Goal: Task Accomplishment & Management: Complete application form

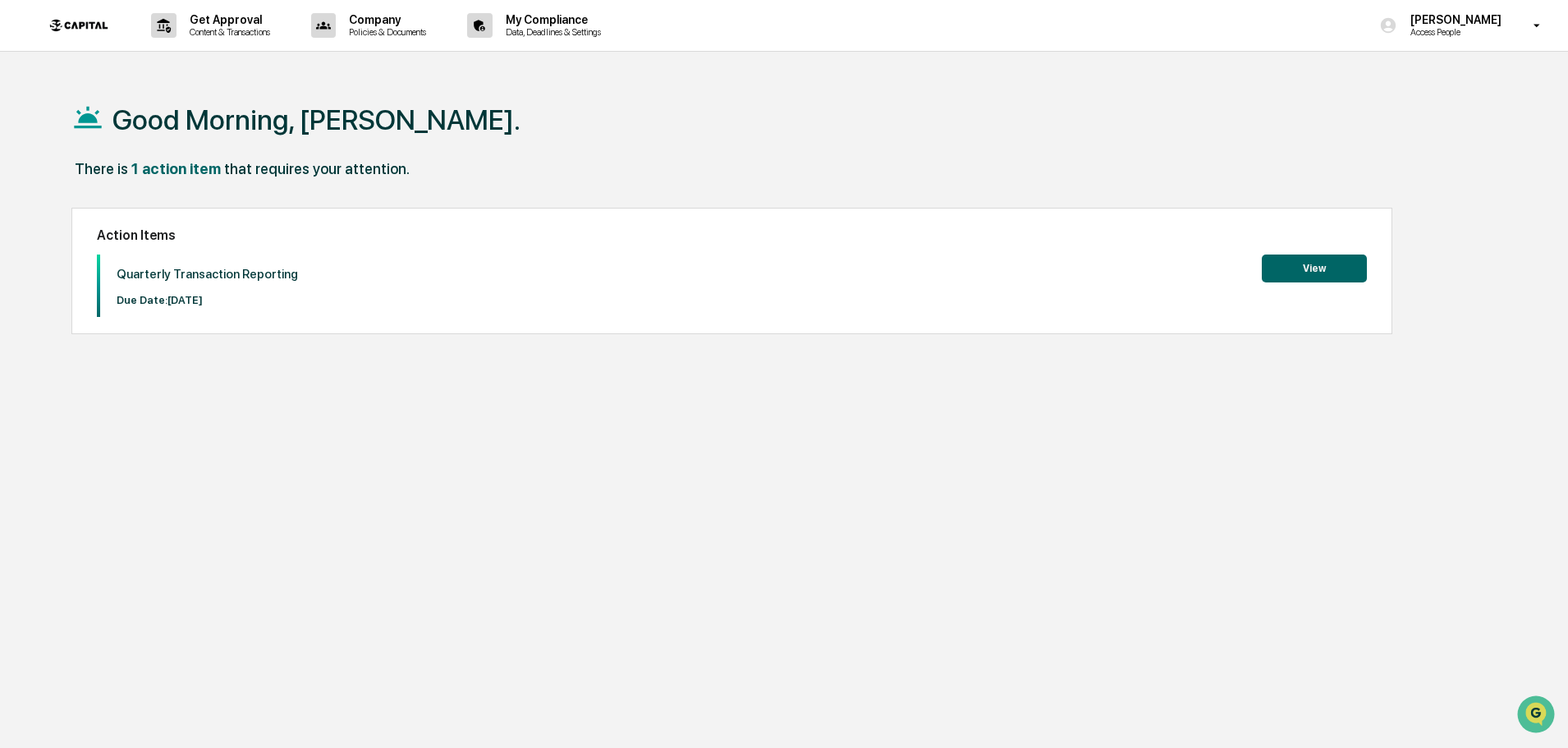
click at [1319, 268] on button "View" at bounding box center [1314, 269] width 105 height 28
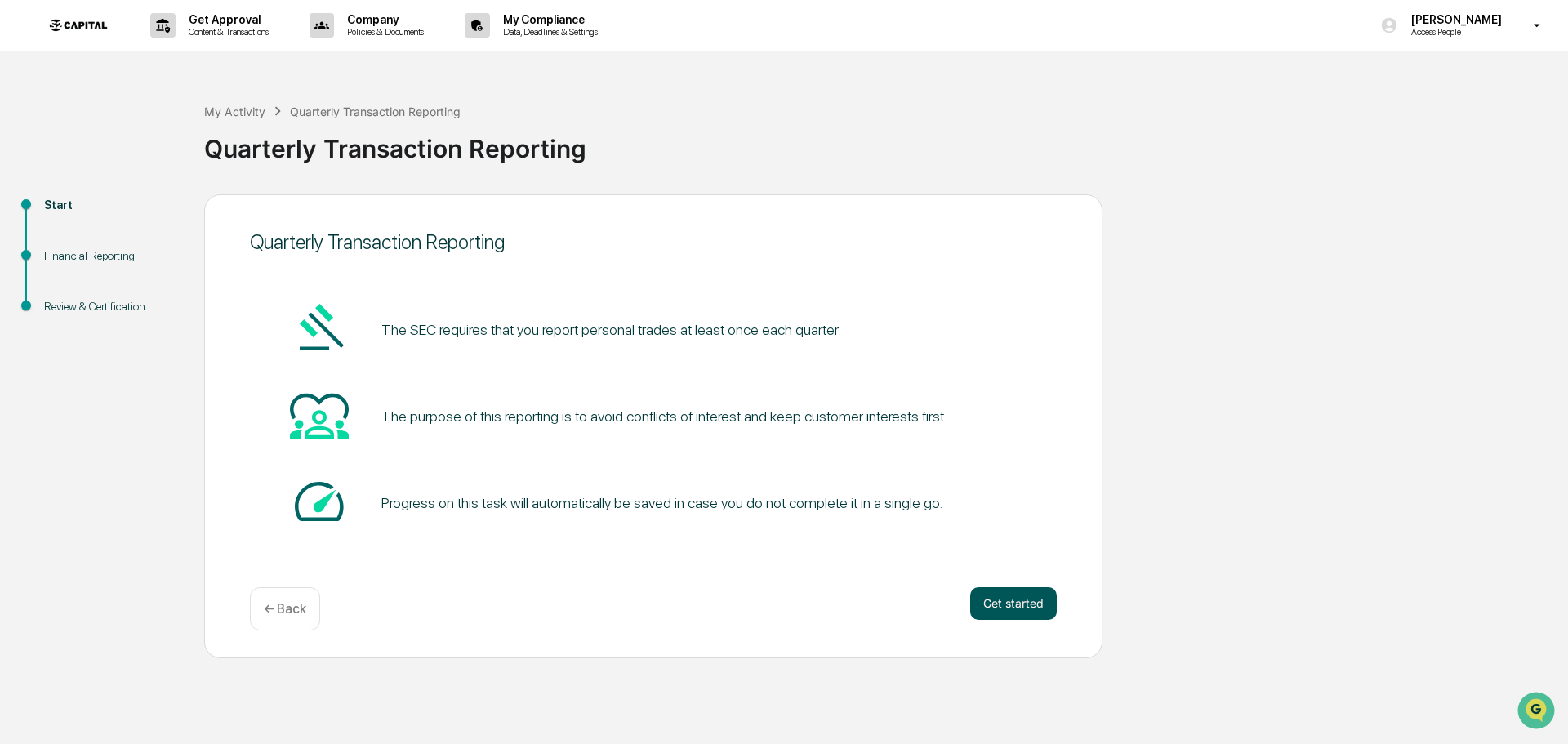
click at [1021, 607] on button "Get started" at bounding box center [1013, 603] width 86 height 32
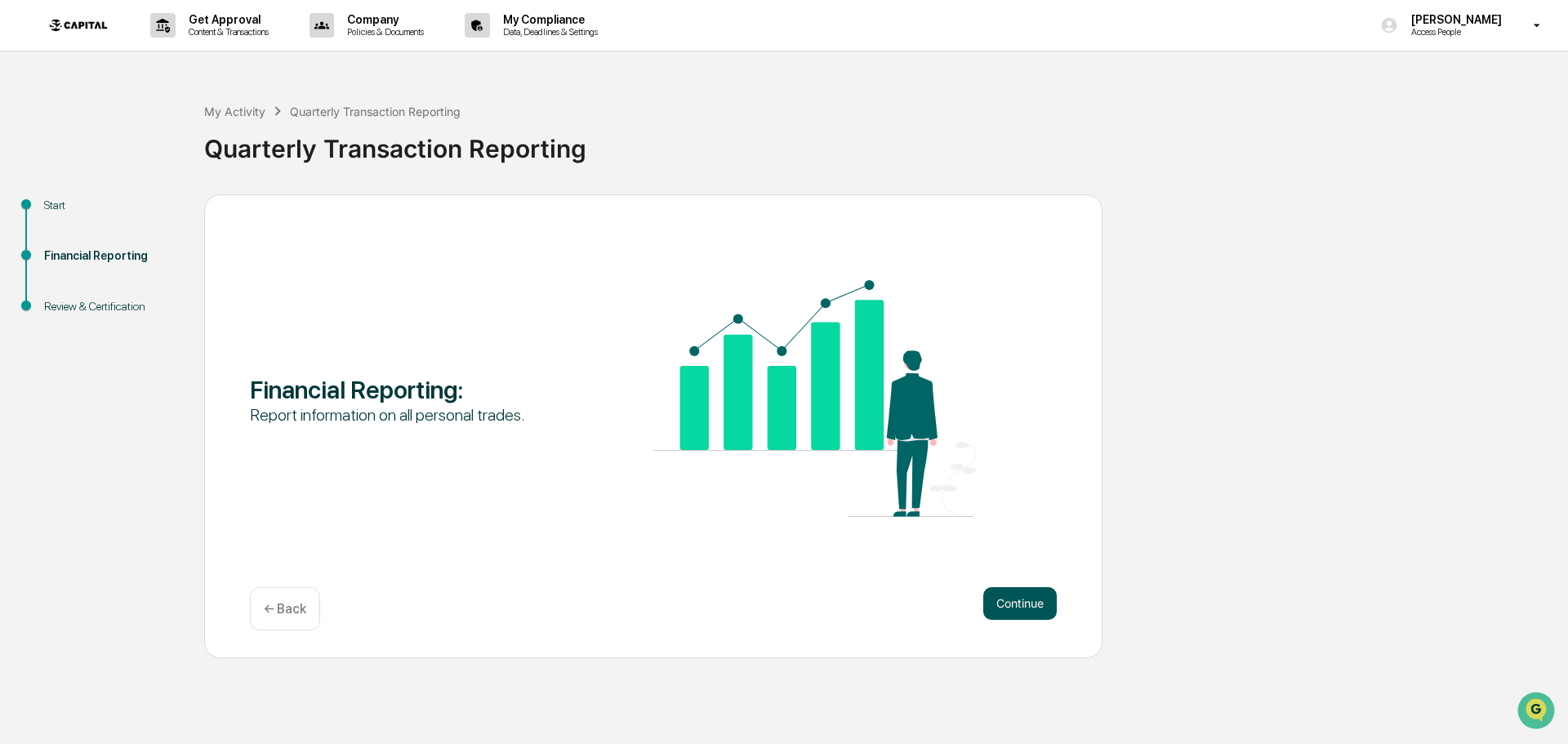
click at [1014, 601] on button "Continue" at bounding box center [1020, 603] width 73 height 32
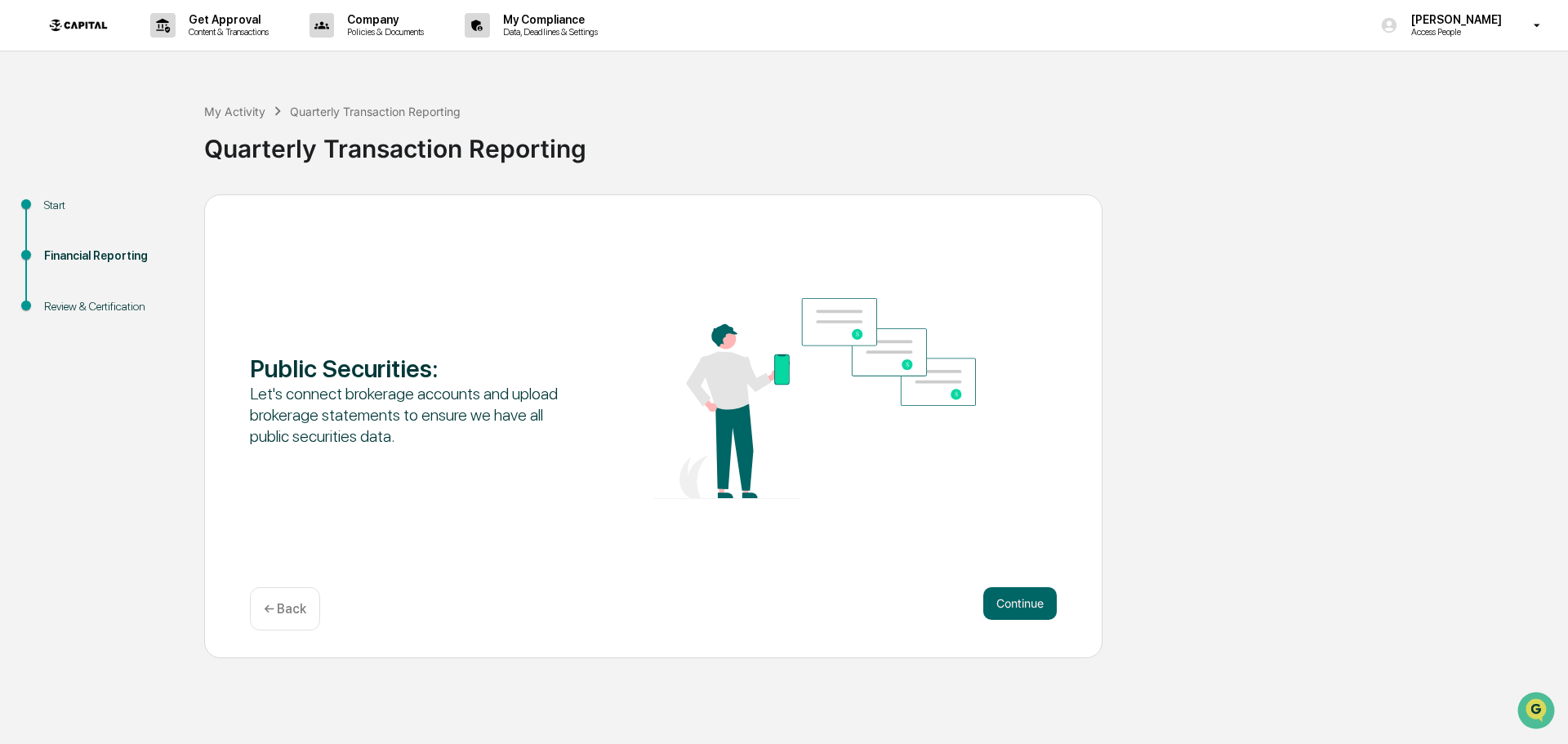
click at [1014, 601] on button "Continue" at bounding box center [1020, 603] width 73 height 32
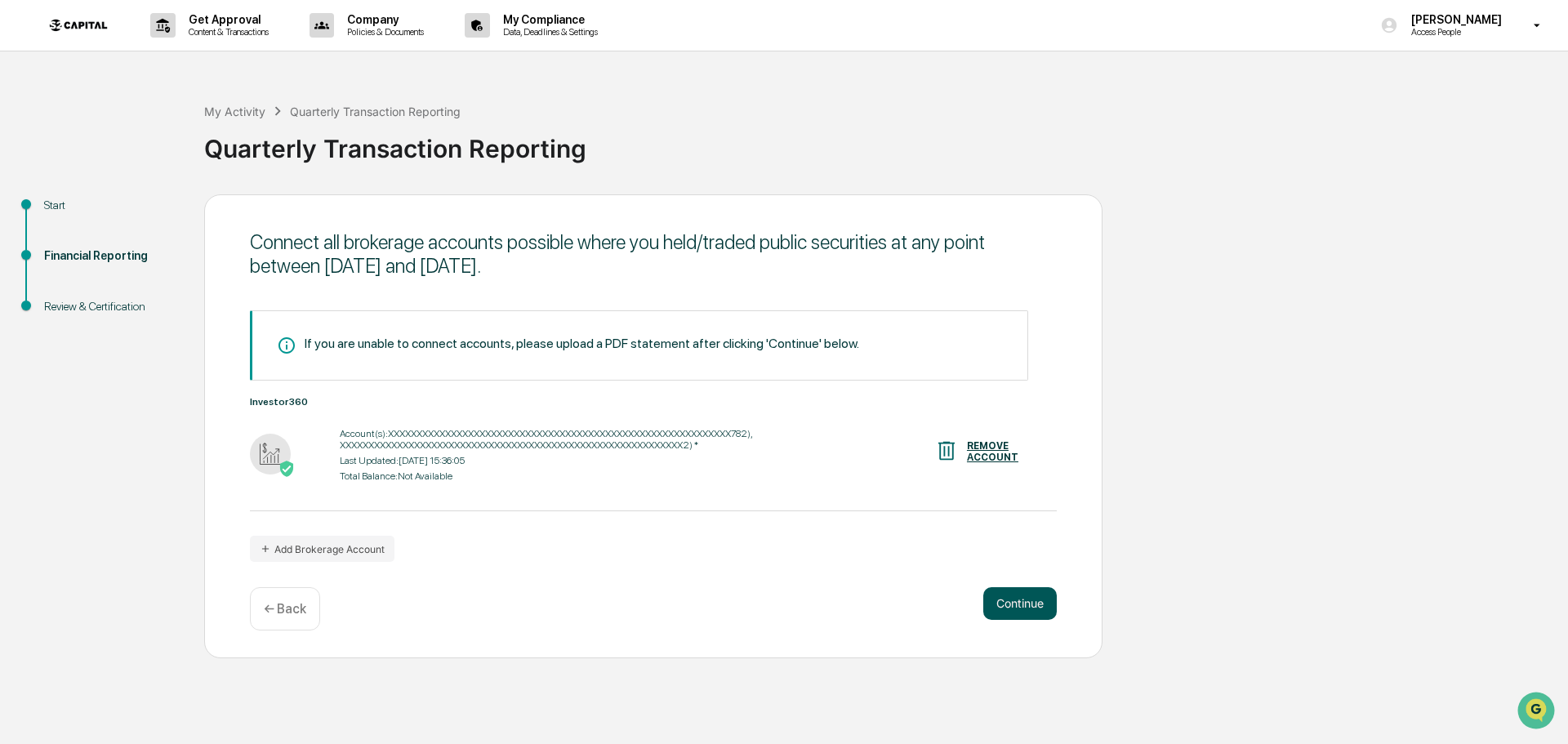
click at [1015, 599] on button "Continue" at bounding box center [1020, 603] width 73 height 32
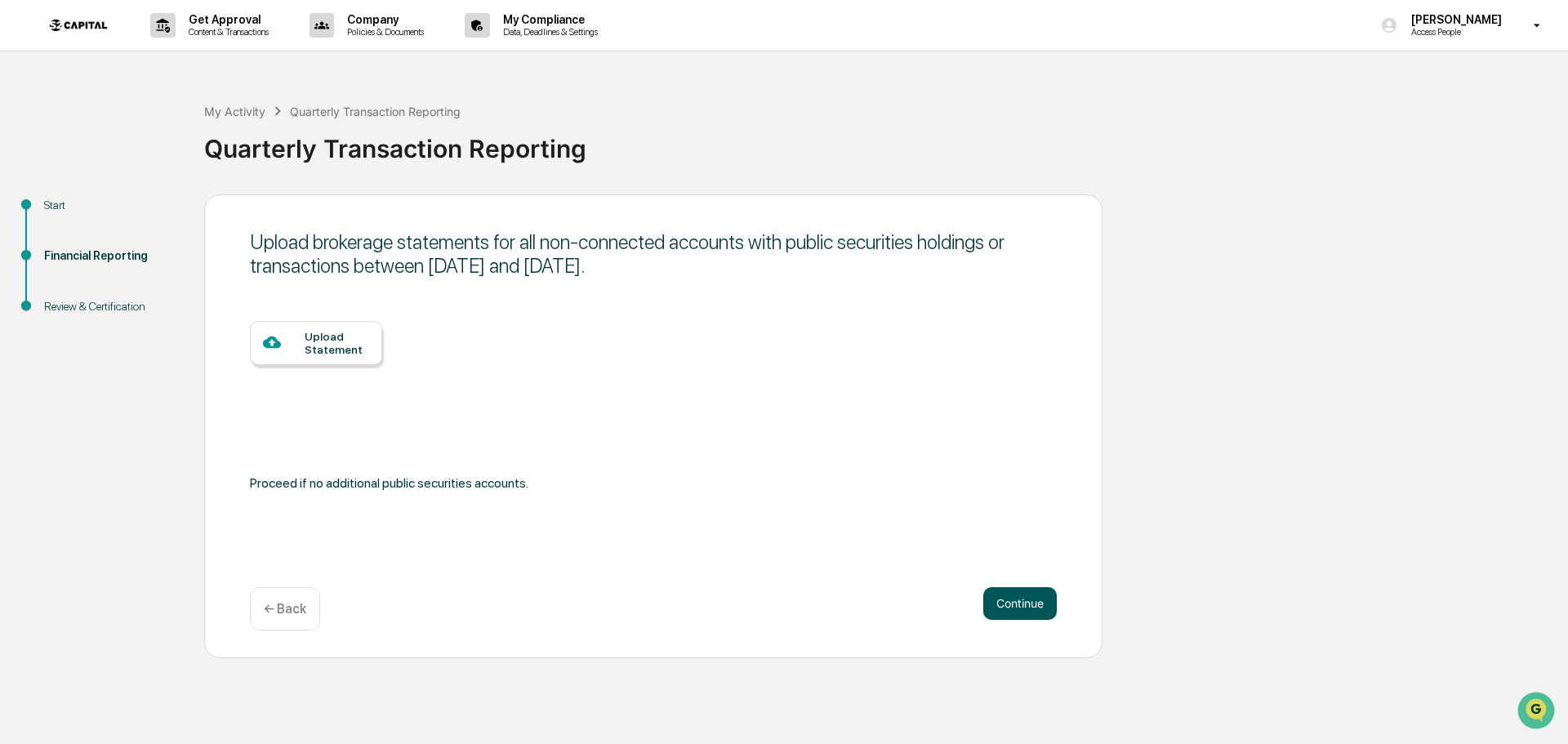
click at [1027, 604] on button "Continue" at bounding box center [1020, 603] width 73 height 32
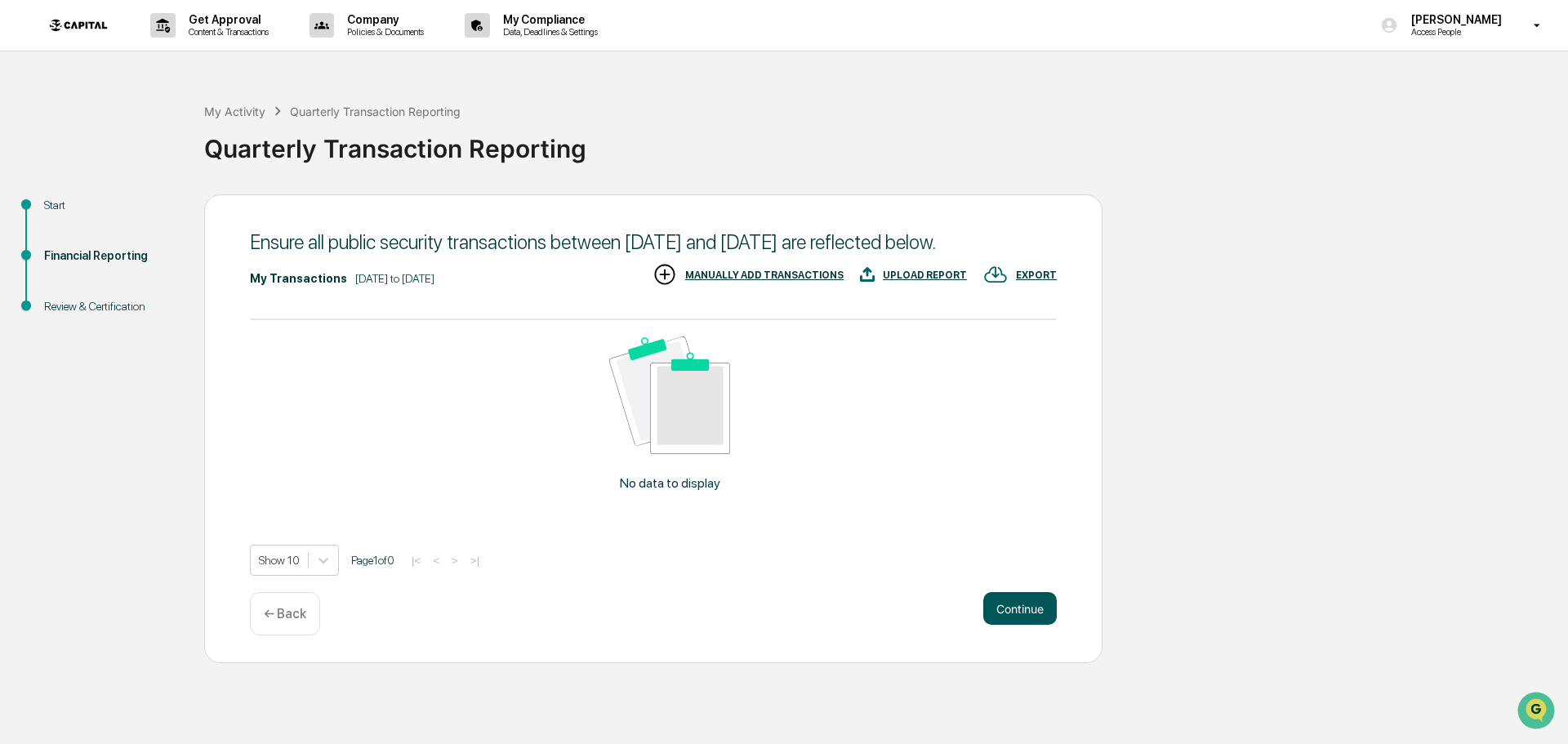
click at [1010, 625] on button "Continue" at bounding box center [1020, 608] width 73 height 32
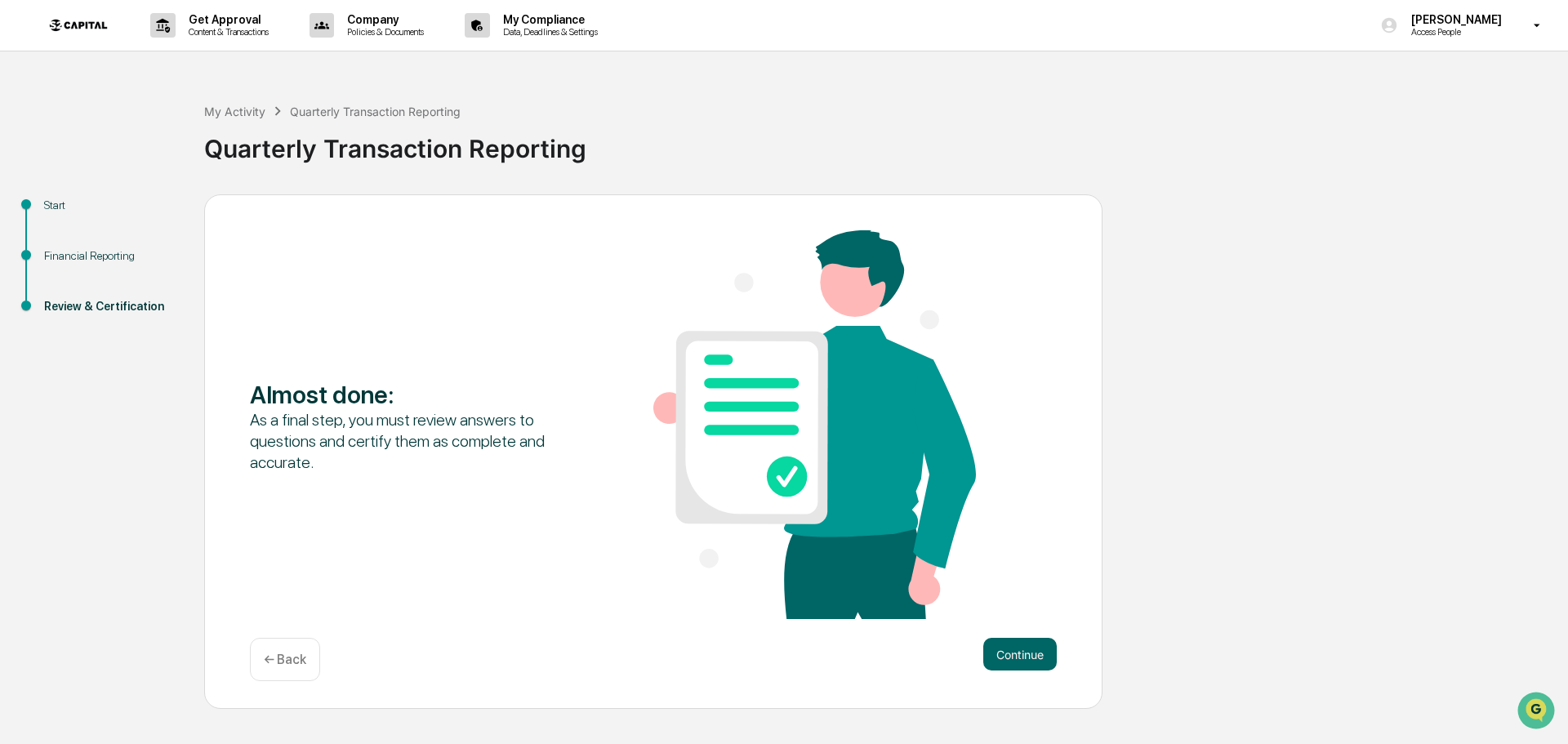
click at [285, 661] on p "← Back" at bounding box center [285, 660] width 43 height 16
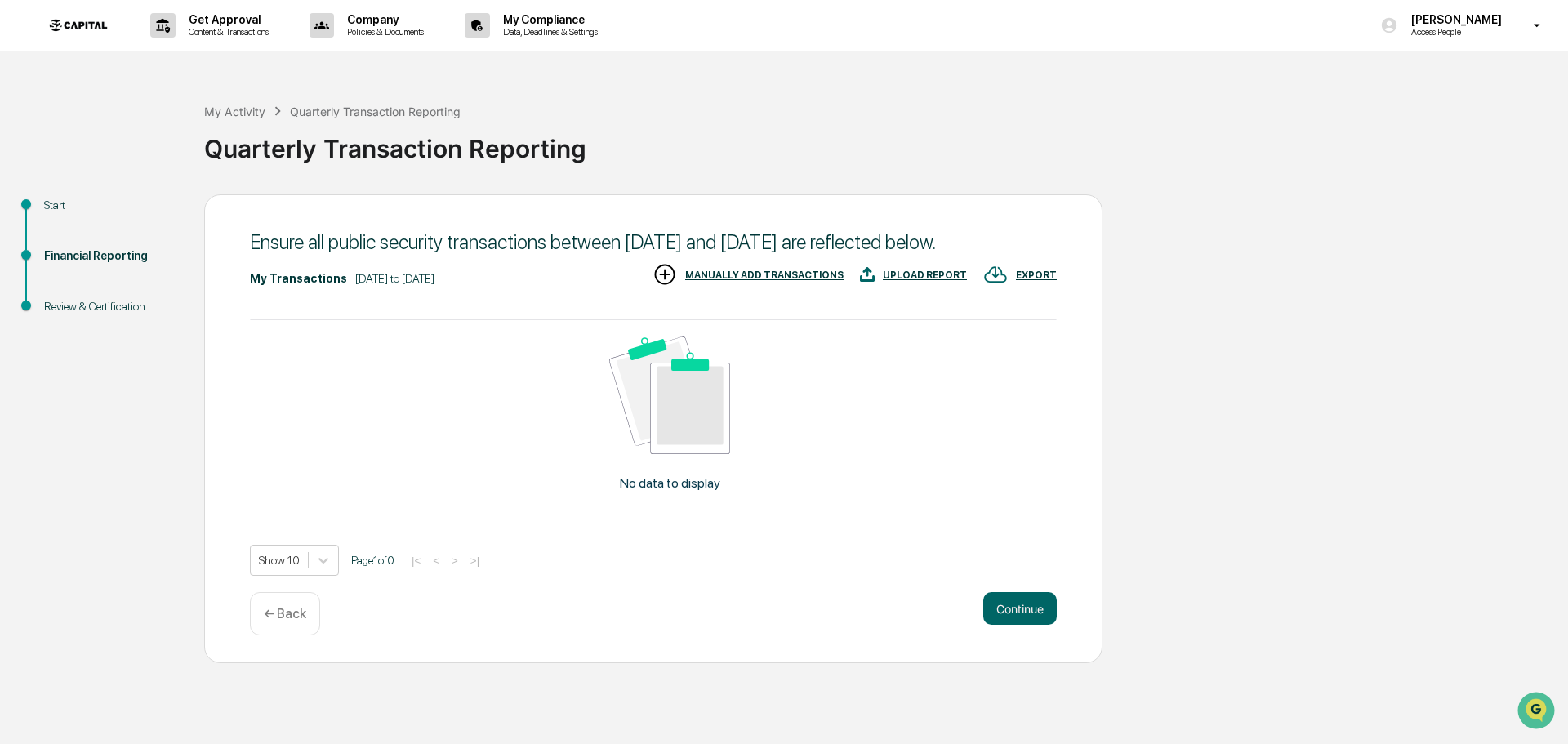
click at [298, 617] on div "← Back" at bounding box center [285, 614] width 70 height 44
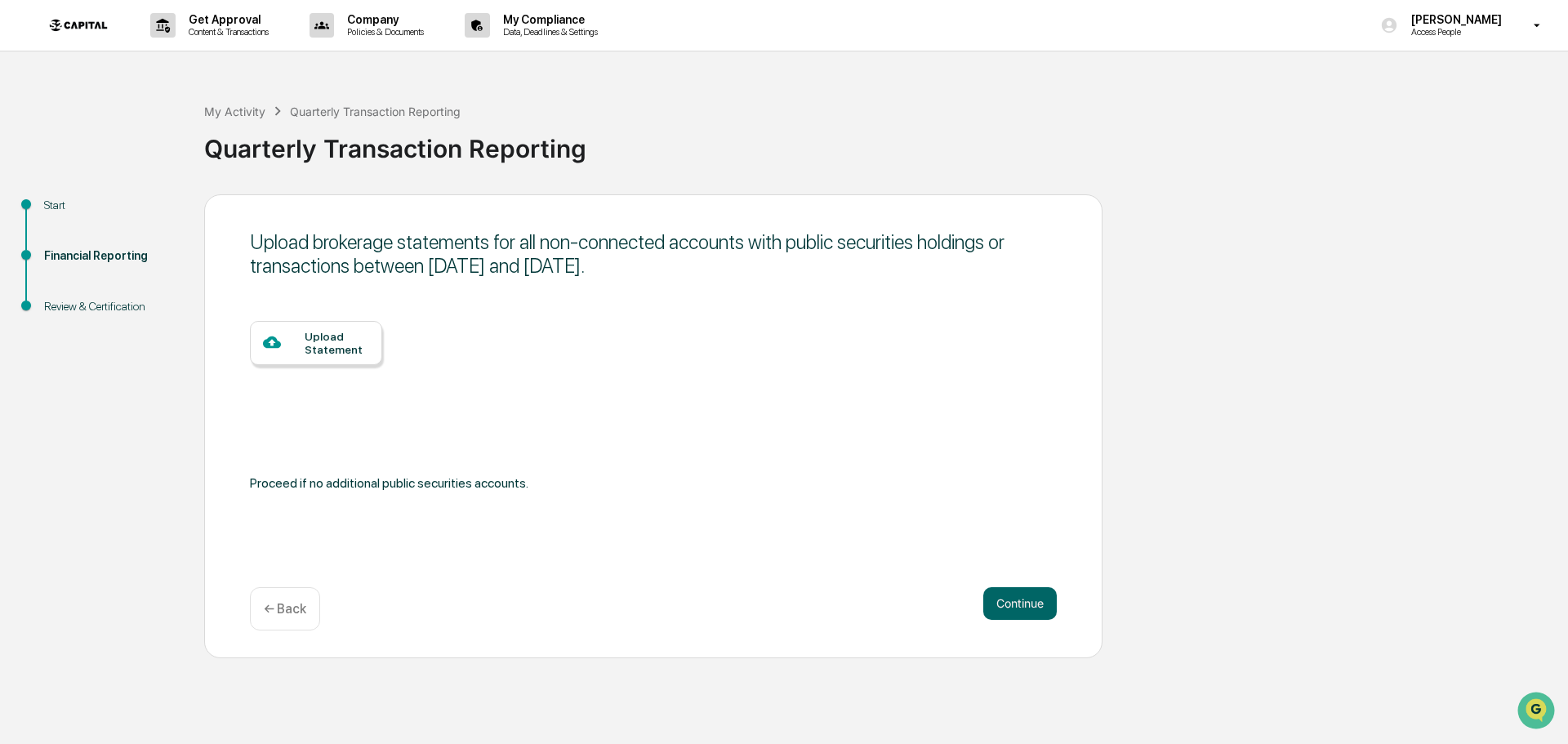
click at [298, 612] on p "← Back" at bounding box center [285, 610] width 43 height 16
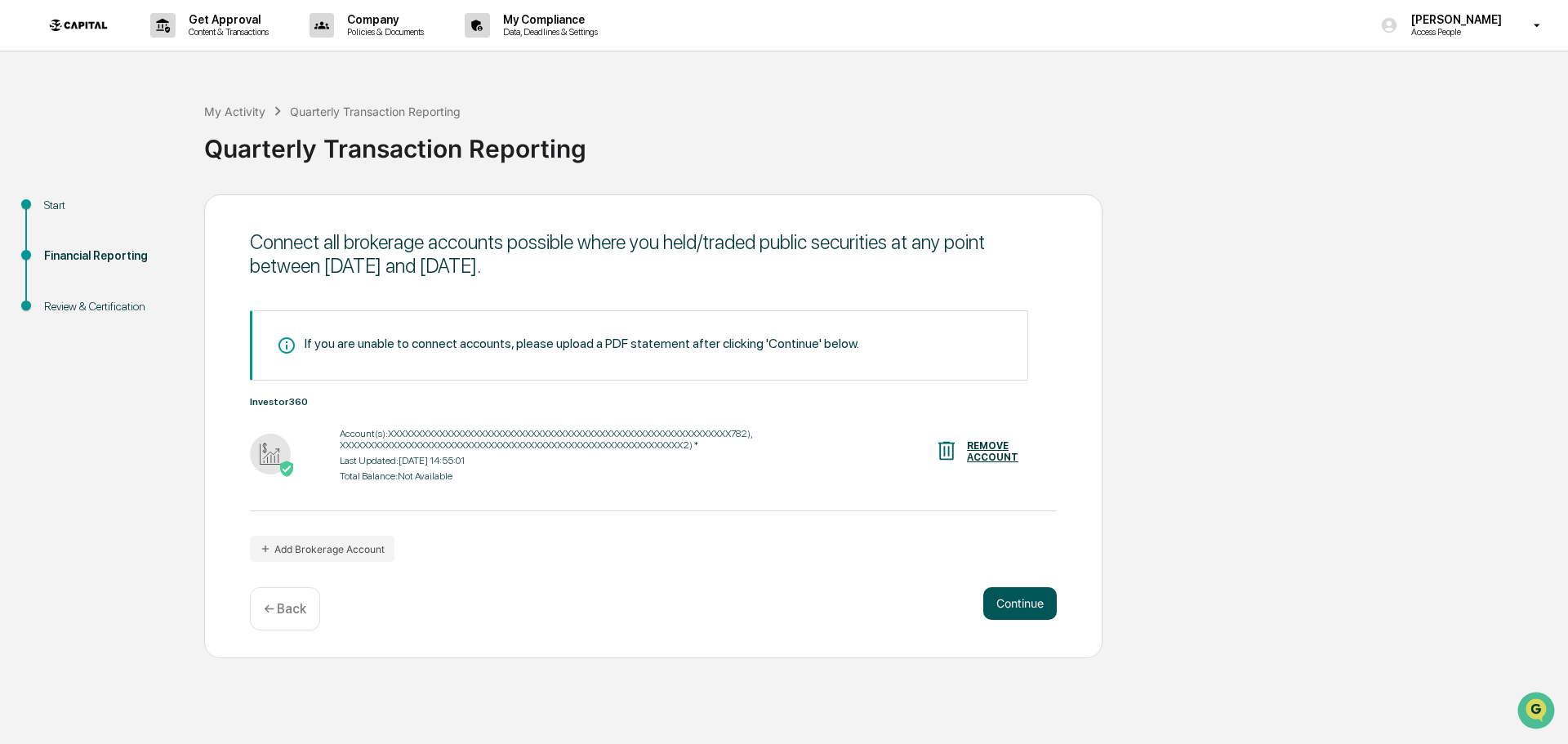
click at [1045, 601] on button "Continue" at bounding box center [1020, 603] width 73 height 32
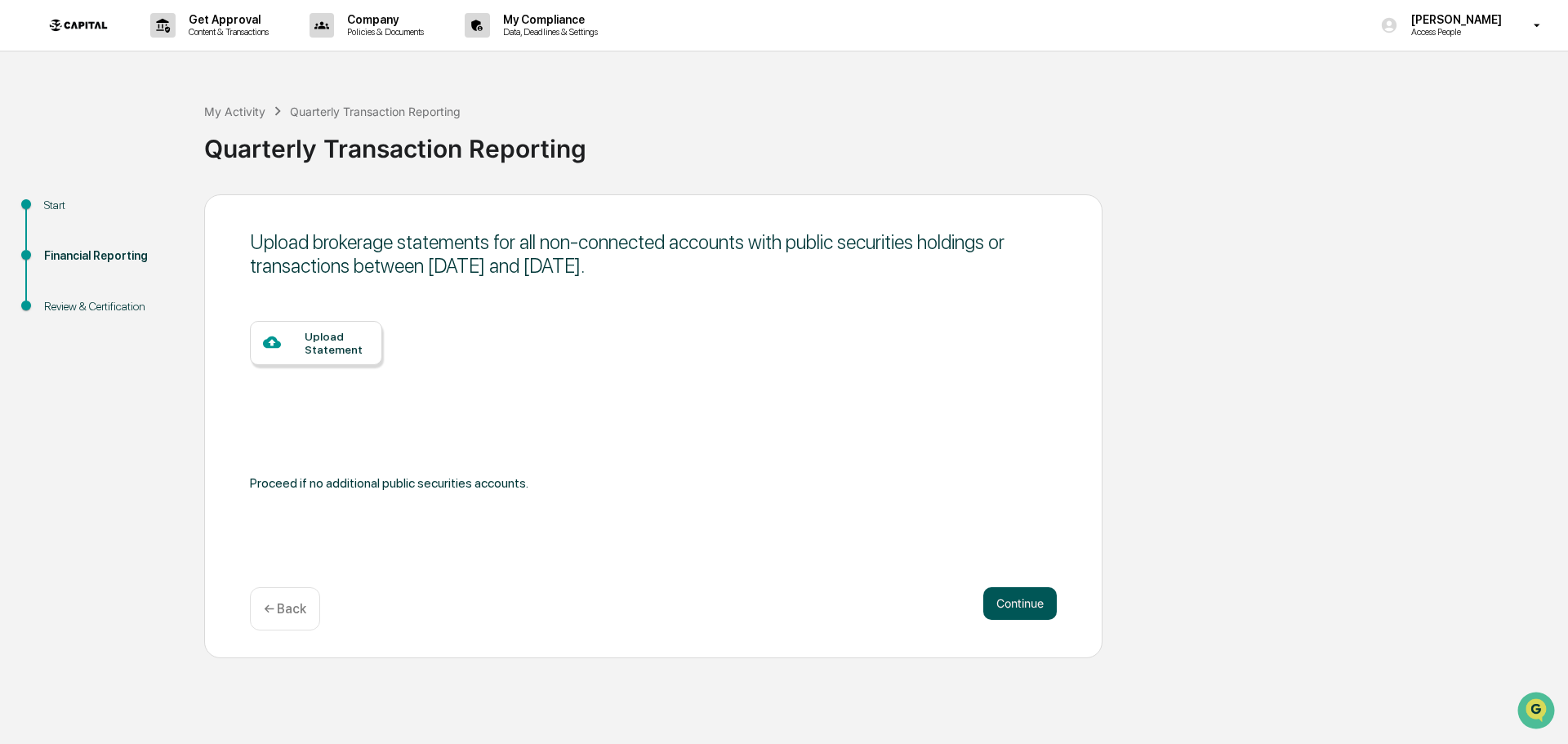
click at [1045, 601] on button "Continue" at bounding box center [1020, 603] width 73 height 32
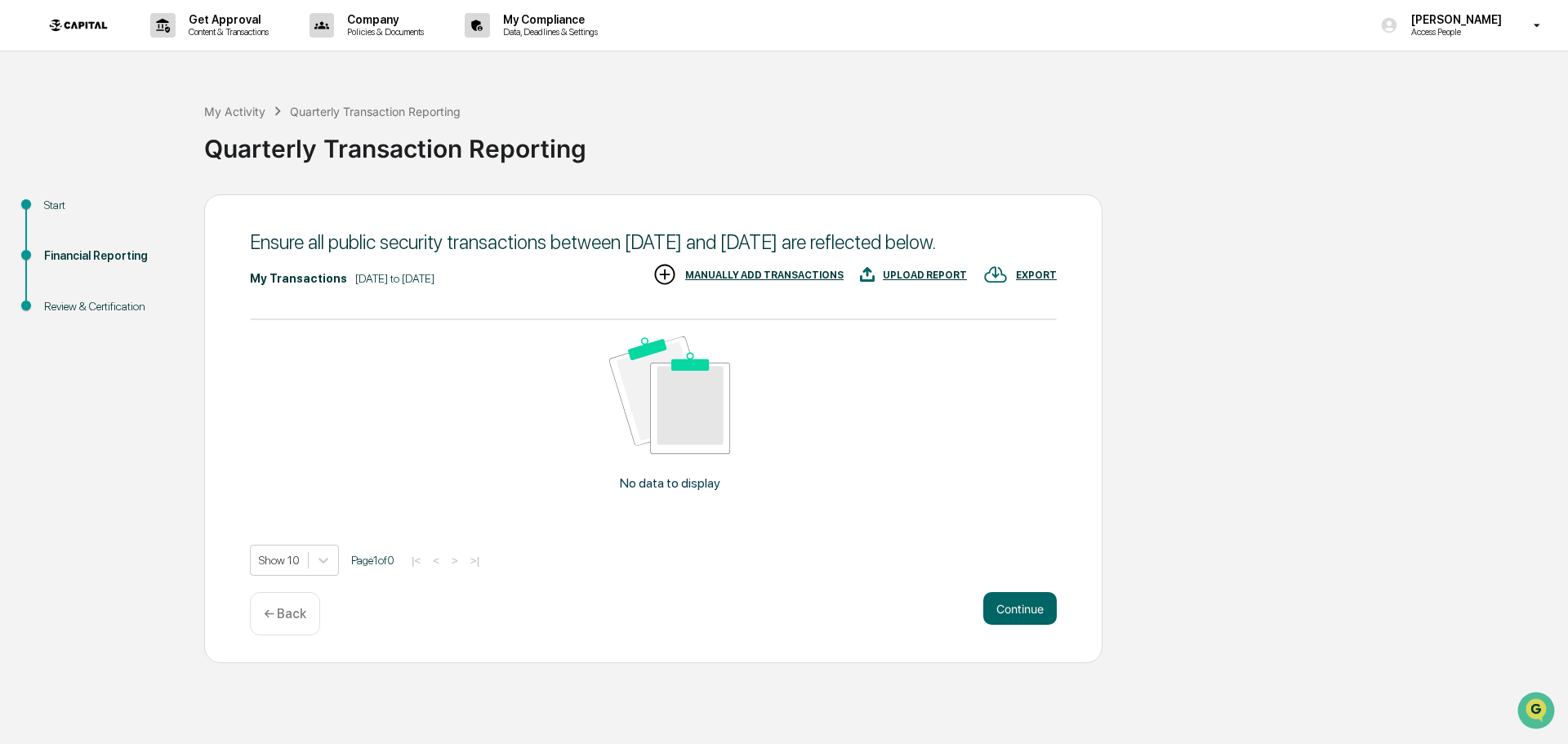
click at [1045, 601] on div "Ensure all public security transactions between [DATE] and [DATE] are reflected…" at bounding box center [653, 429] width 898 height 469
click at [1017, 625] on button "Continue" at bounding box center [1020, 608] width 73 height 32
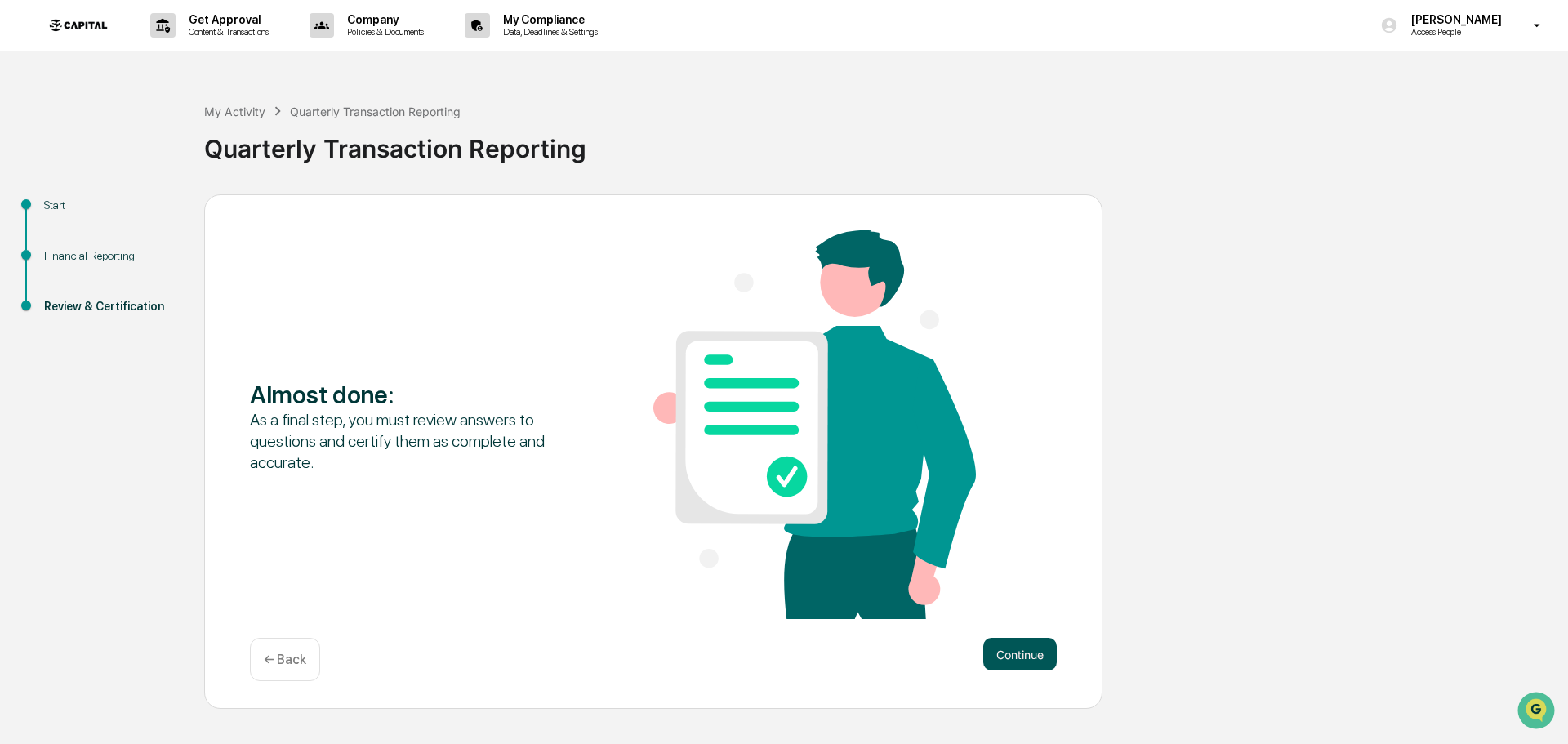
click at [1031, 660] on button "Continue" at bounding box center [1020, 654] width 73 height 32
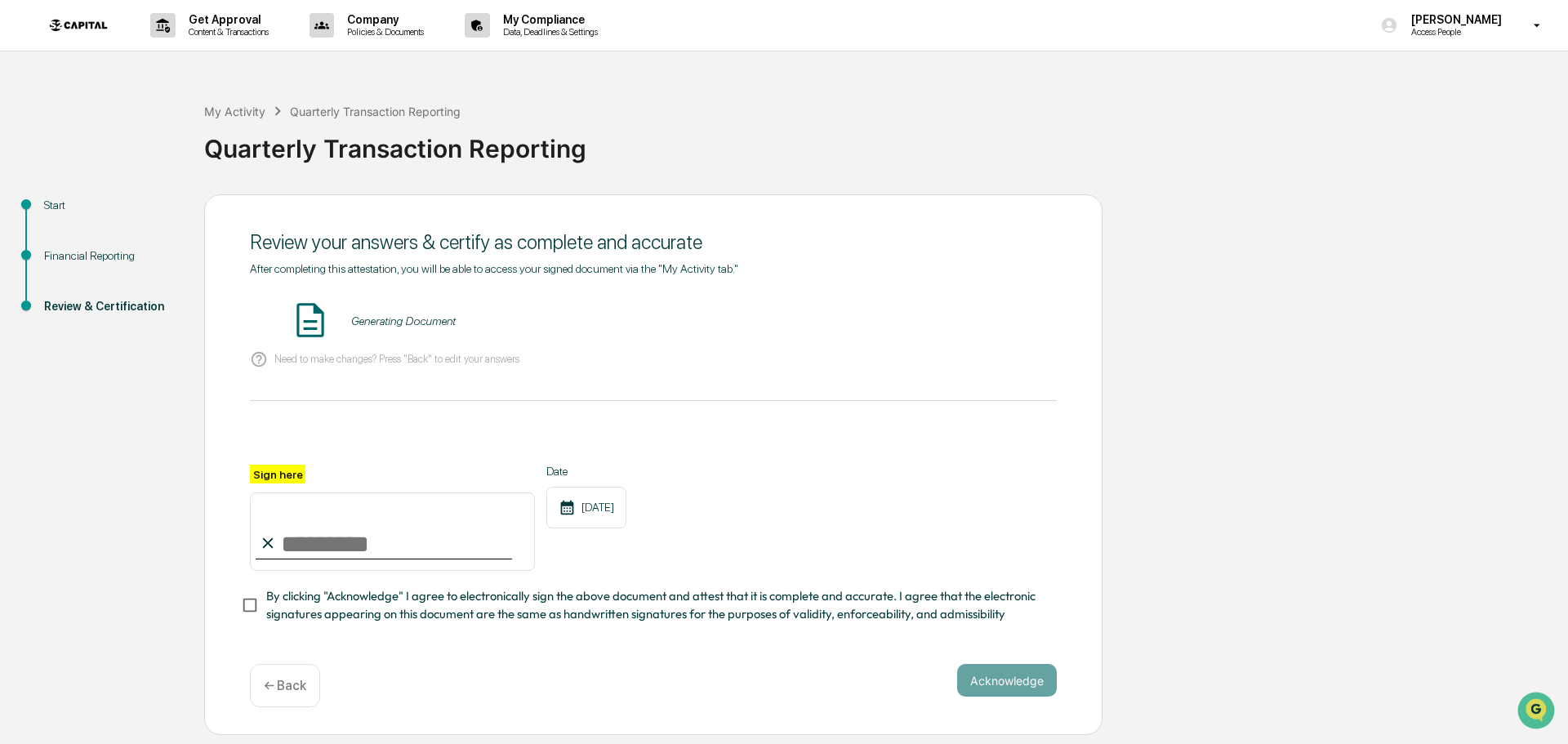
click at [412, 549] on input "Sign here" at bounding box center [392, 532] width 285 height 79
type input "**********"
drag, startPoint x: 358, startPoint y: 539, endPoint x: 347, endPoint y: 539, distance: 11.0
click at [347, 539] on input "**********" at bounding box center [392, 532] width 285 height 79
click at [526, 581] on div "**********" at bounding box center [653, 543] width 807 height 158
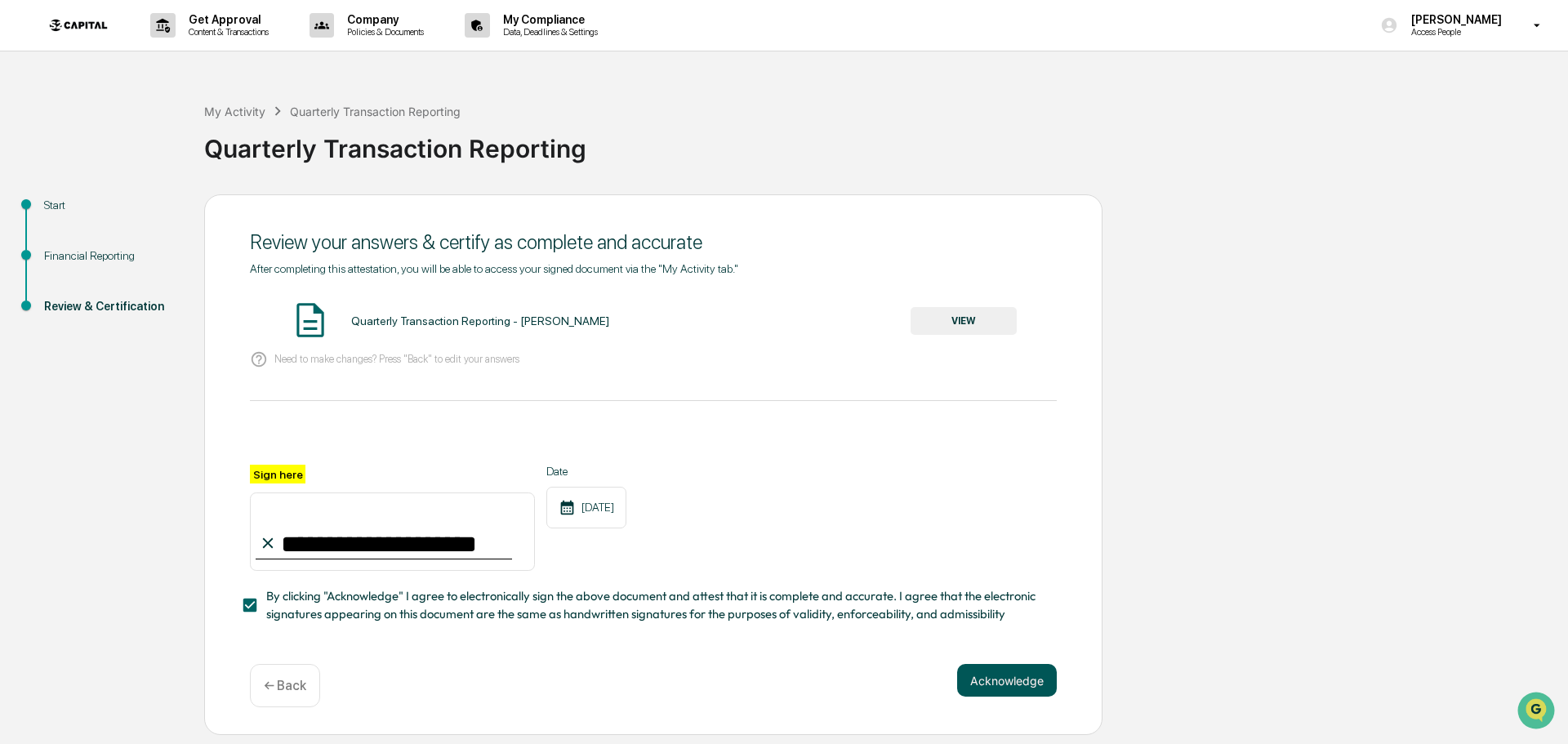
click at [1050, 676] on button "Acknowledge" at bounding box center [1007, 680] width 100 height 32
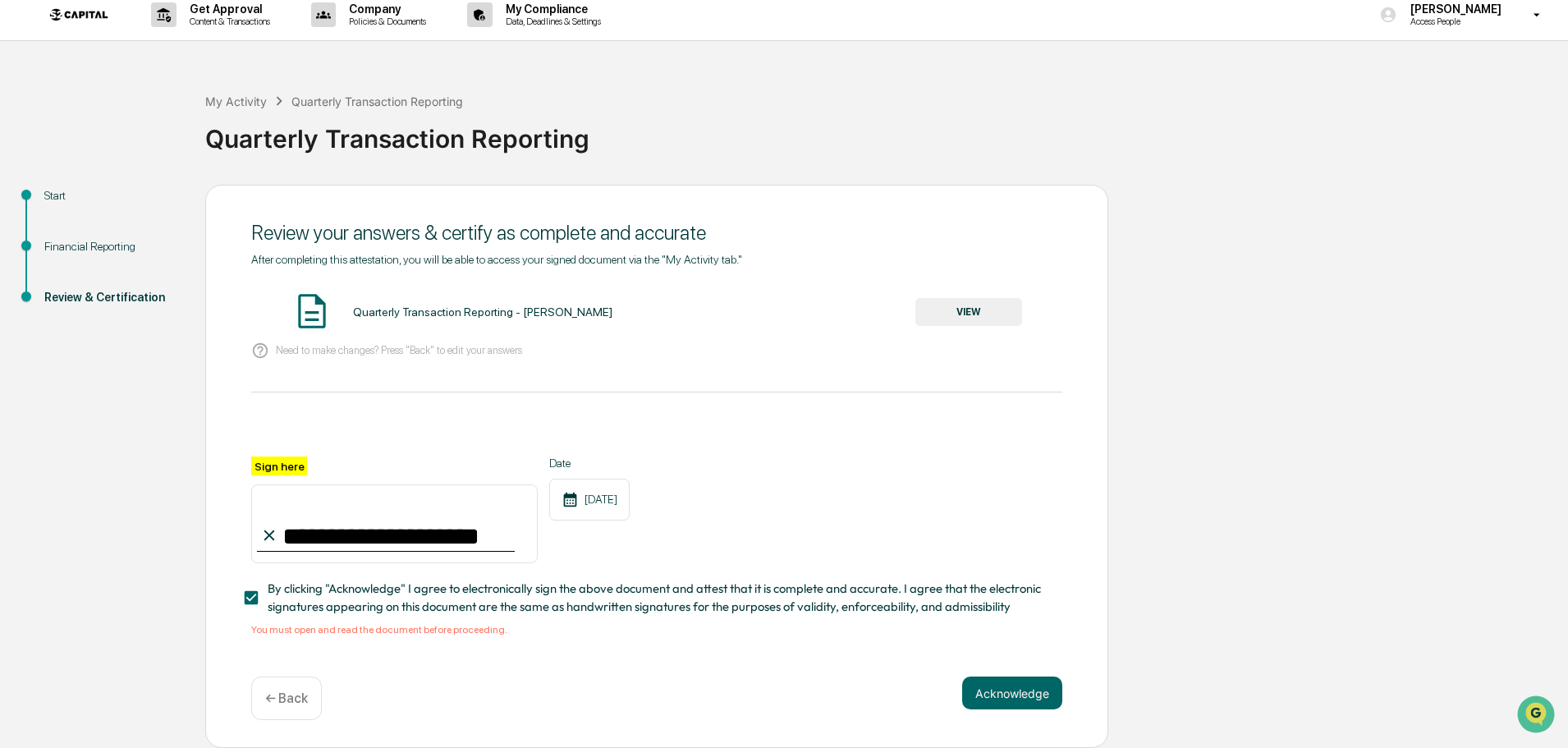
scroll to position [16, 0]
click at [999, 313] on button "VIEW" at bounding box center [969, 313] width 107 height 28
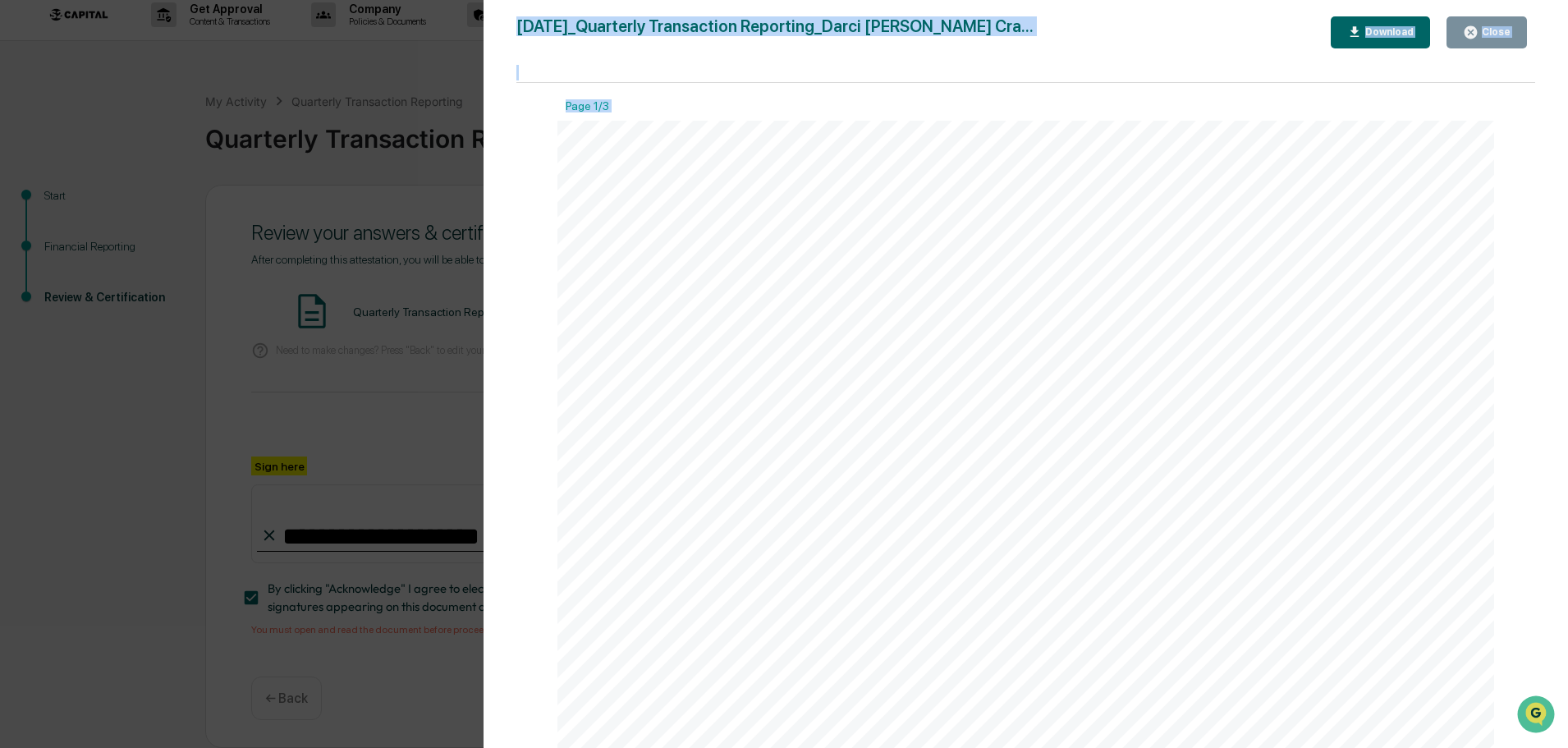
drag, startPoint x: 1535, startPoint y: 111, endPoint x: 1531, endPoint y: 187, distance: 76.1
click at [1531, 187] on div "Version History [DATE] 02:55 PM [PERSON_NAME] [DATE]_Quarterly Transaction Repo…" at bounding box center [1026, 391] width 1085 height 781
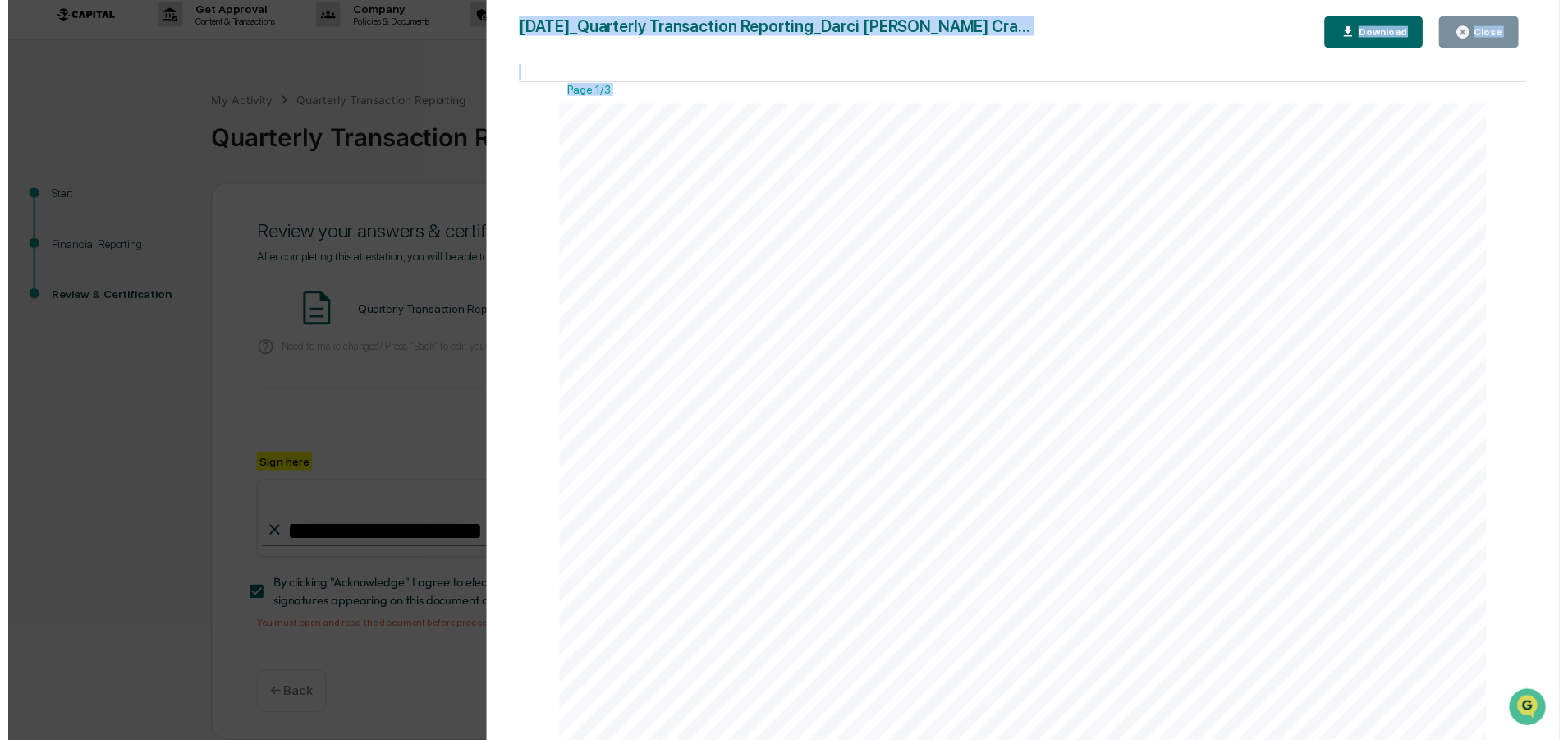
scroll to position [0, 0]
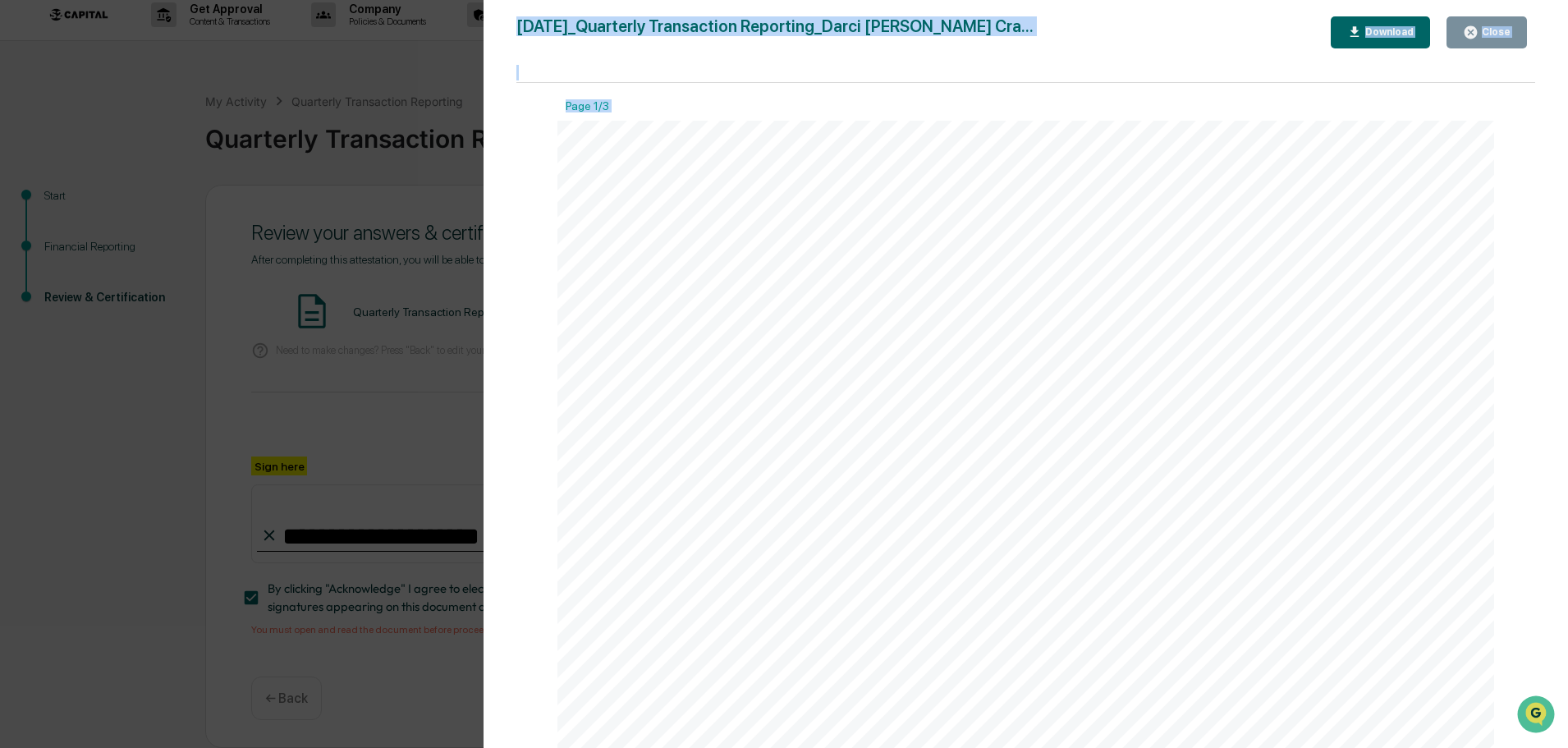
click at [1185, 44] on div "[DATE]_Quarterly Transaction Reporting_Darci [PERSON_NAME] Cra... Close Download" at bounding box center [1026, 32] width 1020 height 32
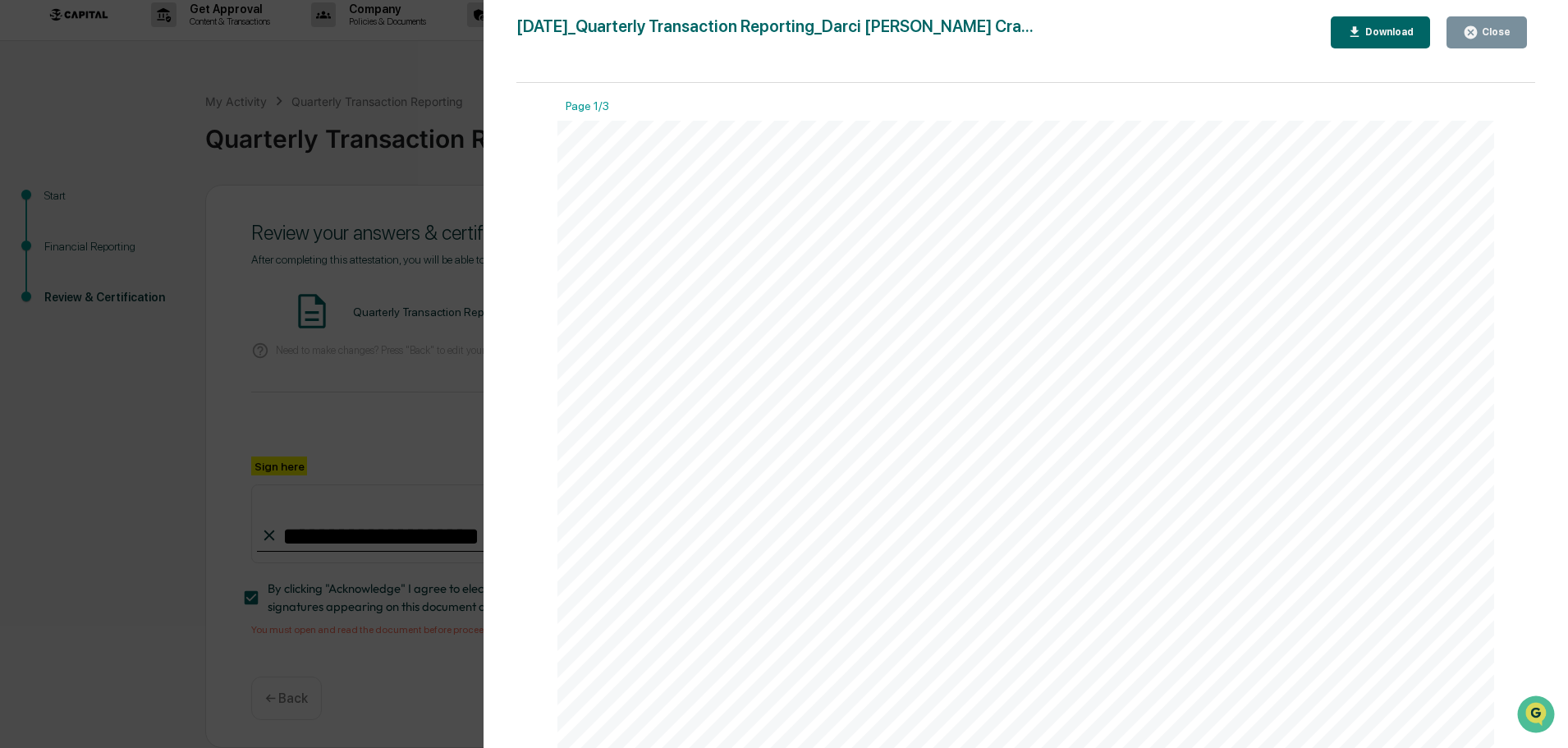
click at [1496, 41] on button "Close" at bounding box center [1486, 32] width 81 height 32
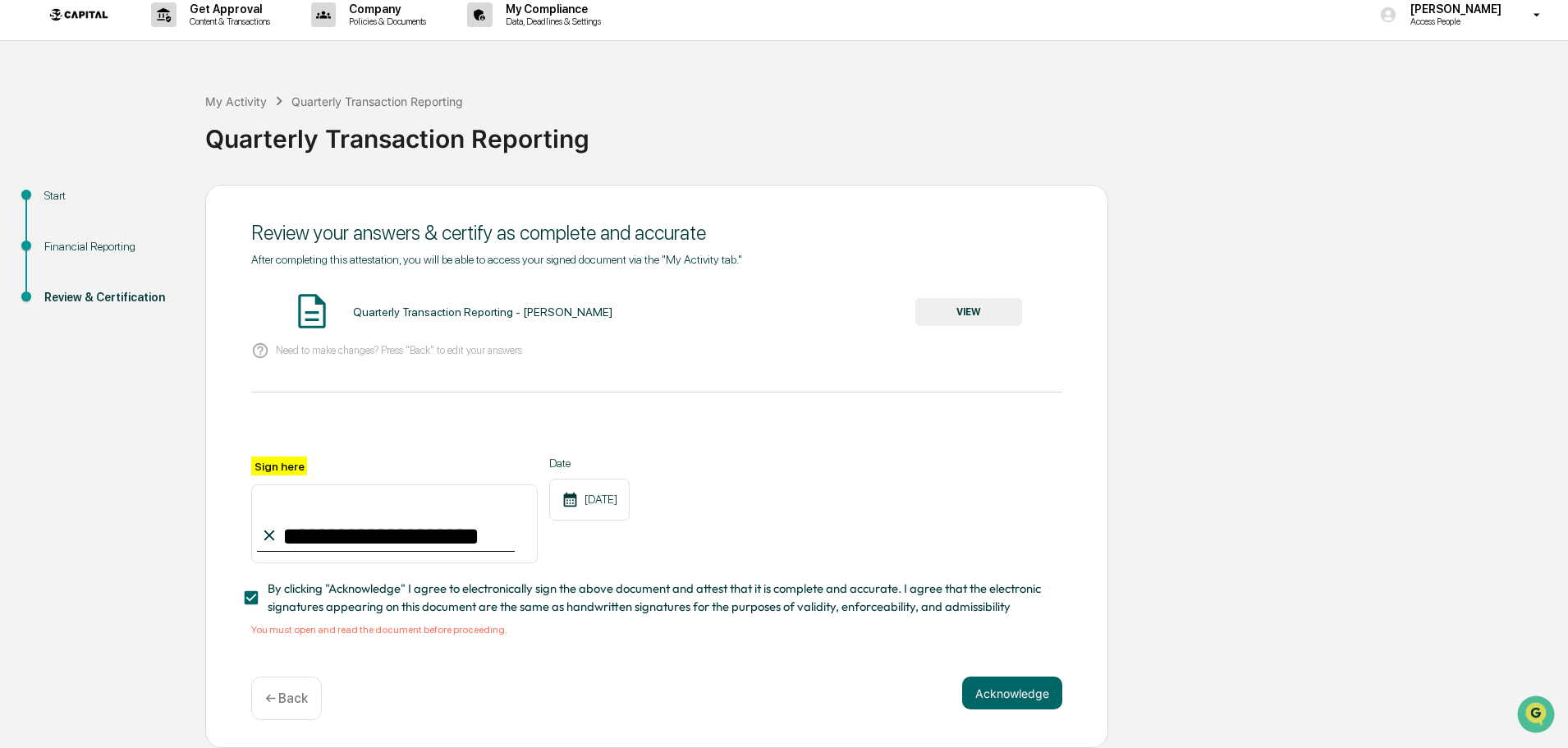
click at [294, 707] on p "← Back" at bounding box center [286, 699] width 43 height 16
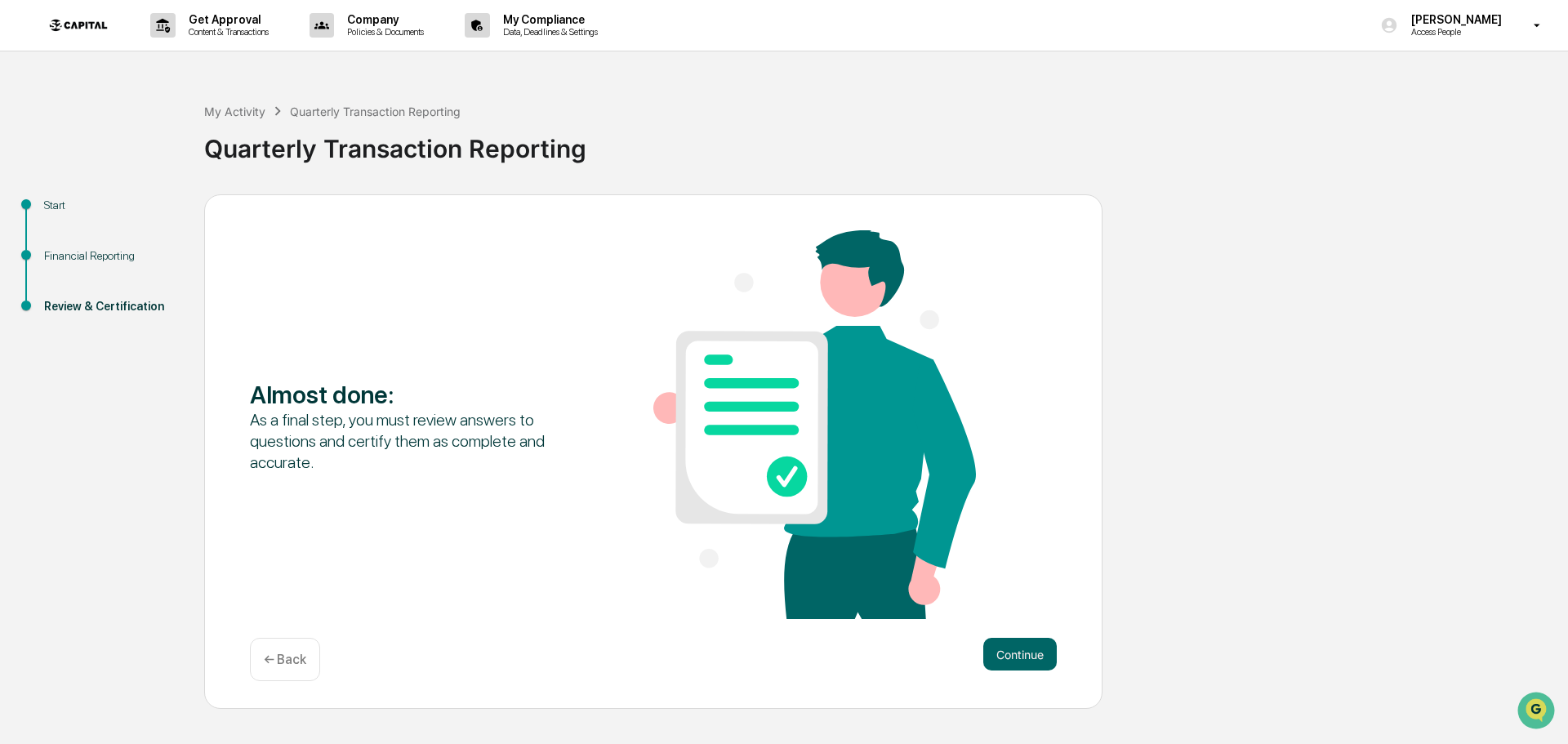
click at [284, 679] on div "← Back" at bounding box center [285, 660] width 70 height 44
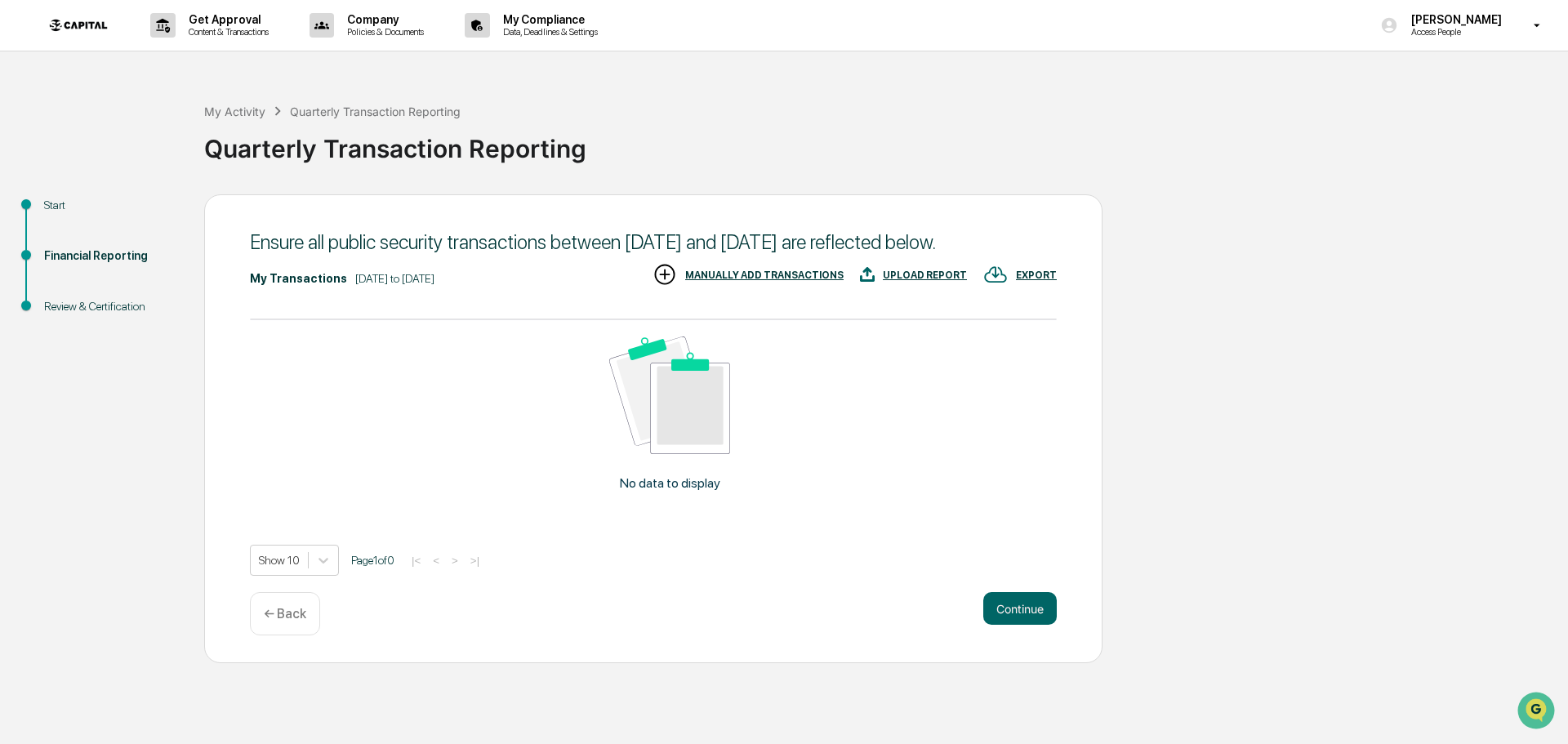
click at [298, 622] on p "← Back" at bounding box center [285, 614] width 43 height 16
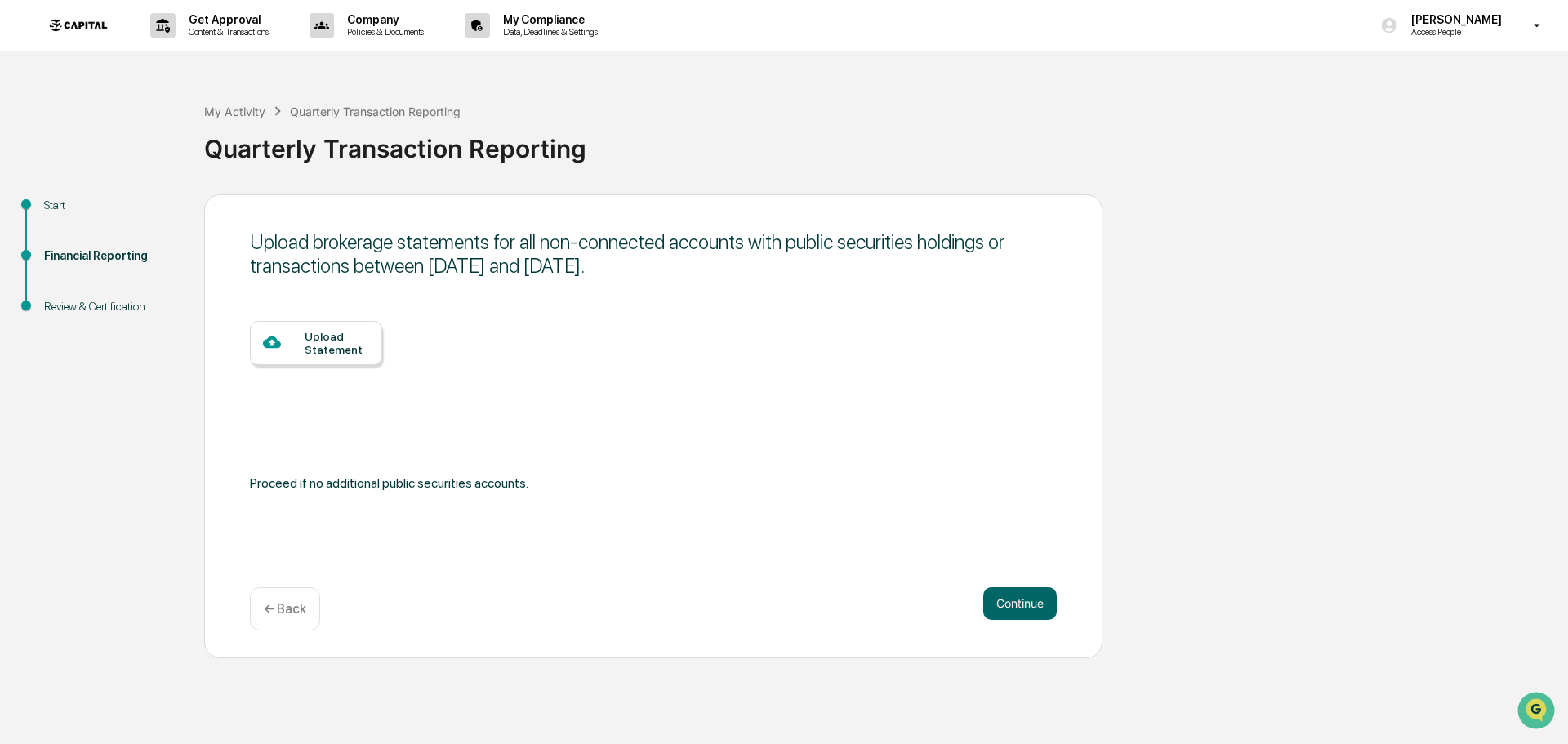
click at [299, 613] on p "← Back" at bounding box center [285, 610] width 43 height 16
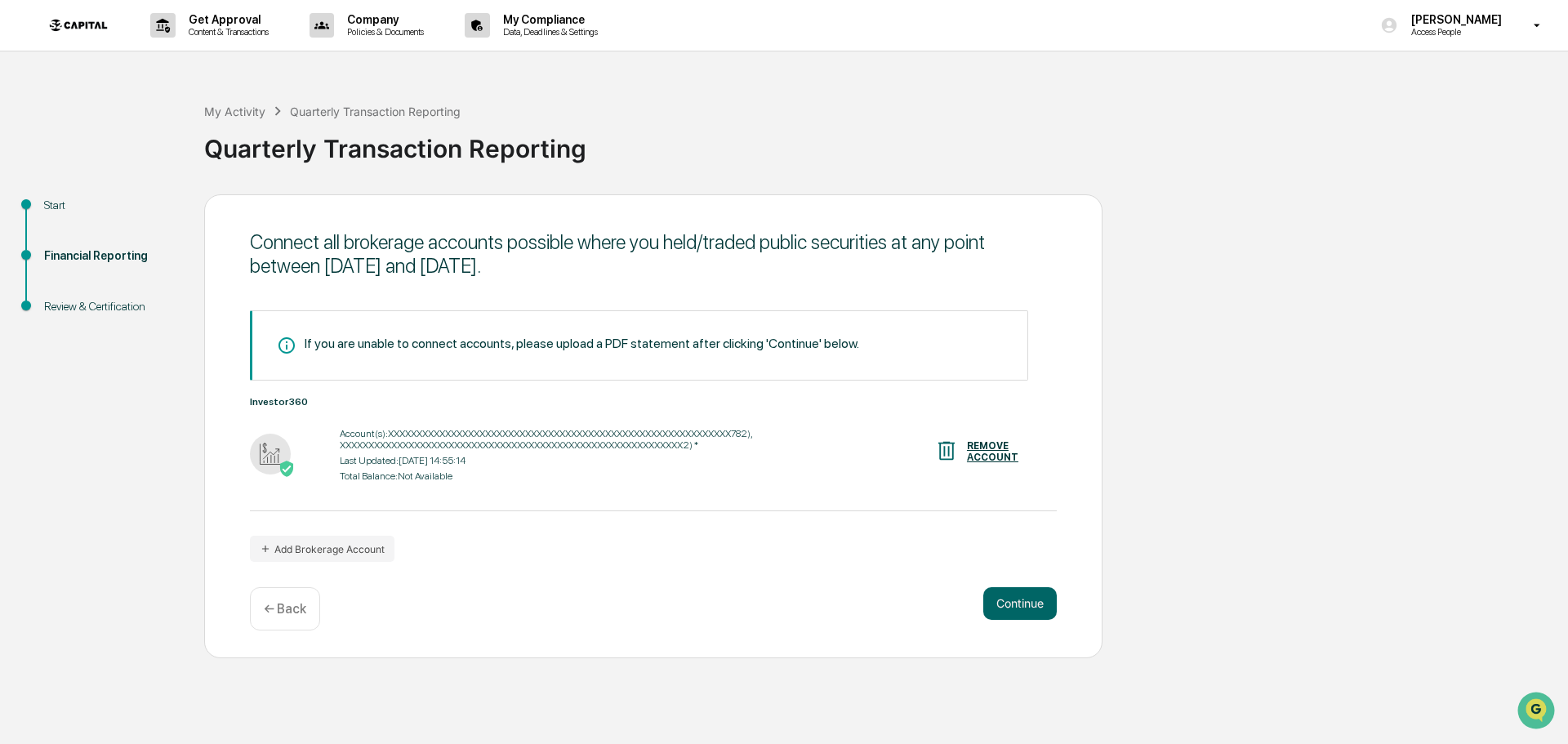
click at [423, 439] on div "Account(s): XXXXXXXXXXXXXXXXXXXXXXXXXXXXXXXXXXXXXXXXXXXXXXXXXXXXXXXXXXXX782), X…" at bounding box center [636, 439] width 595 height 23
click at [482, 463] on div "Last Updated: [DATE] 14:55:14" at bounding box center [636, 460] width 595 height 11
click at [284, 465] on img at bounding box center [286, 469] width 17 height 17
click at [555, 487] on div "Investor360 Account(s): XXXXXXXXXXXXXXXXXXXXXXXXXXXXXXXXXXXXXXXXXXXXXXXXXXXXXXX…" at bounding box center [653, 454] width 807 height 115
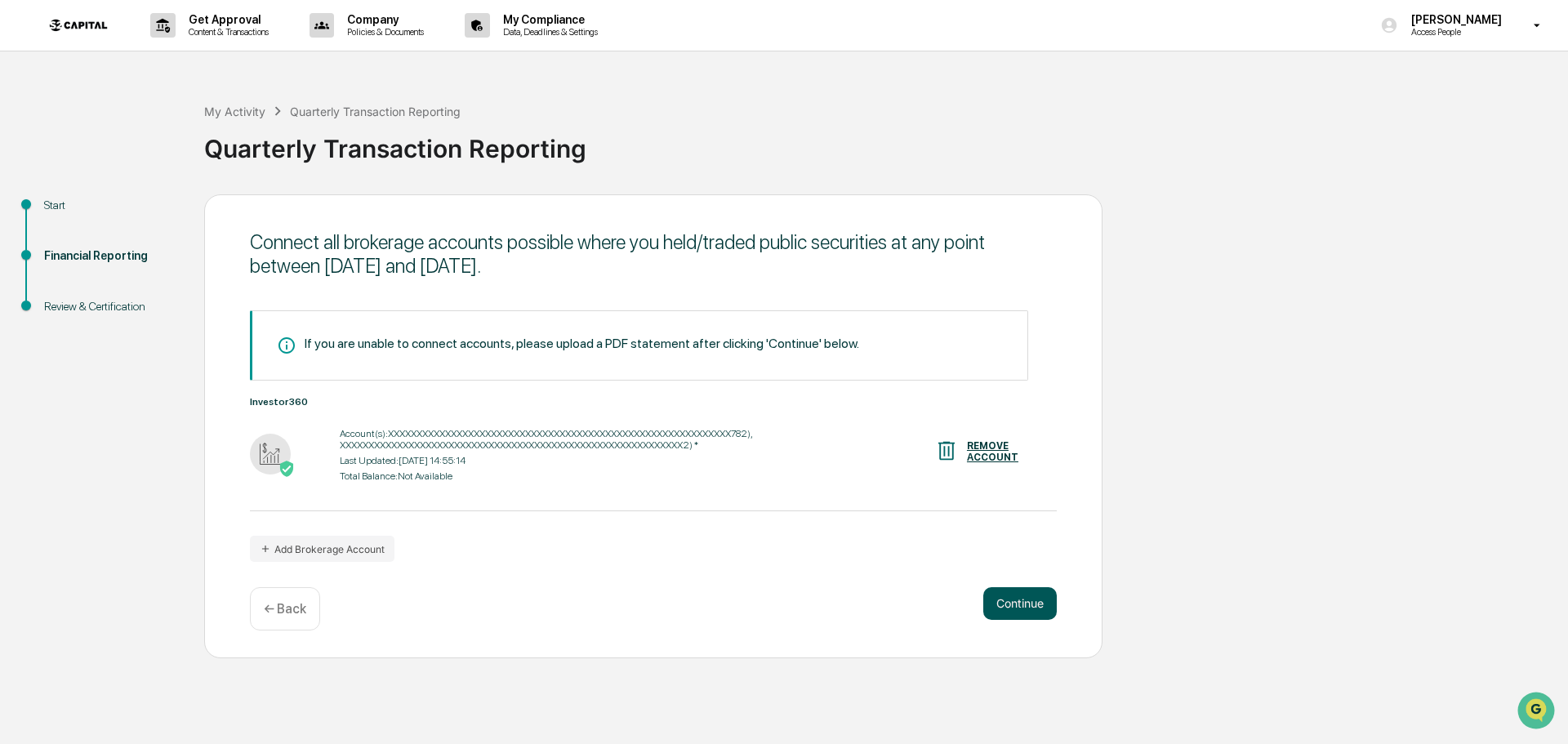
click at [1045, 588] on button "Continue" at bounding box center [1020, 603] width 73 height 32
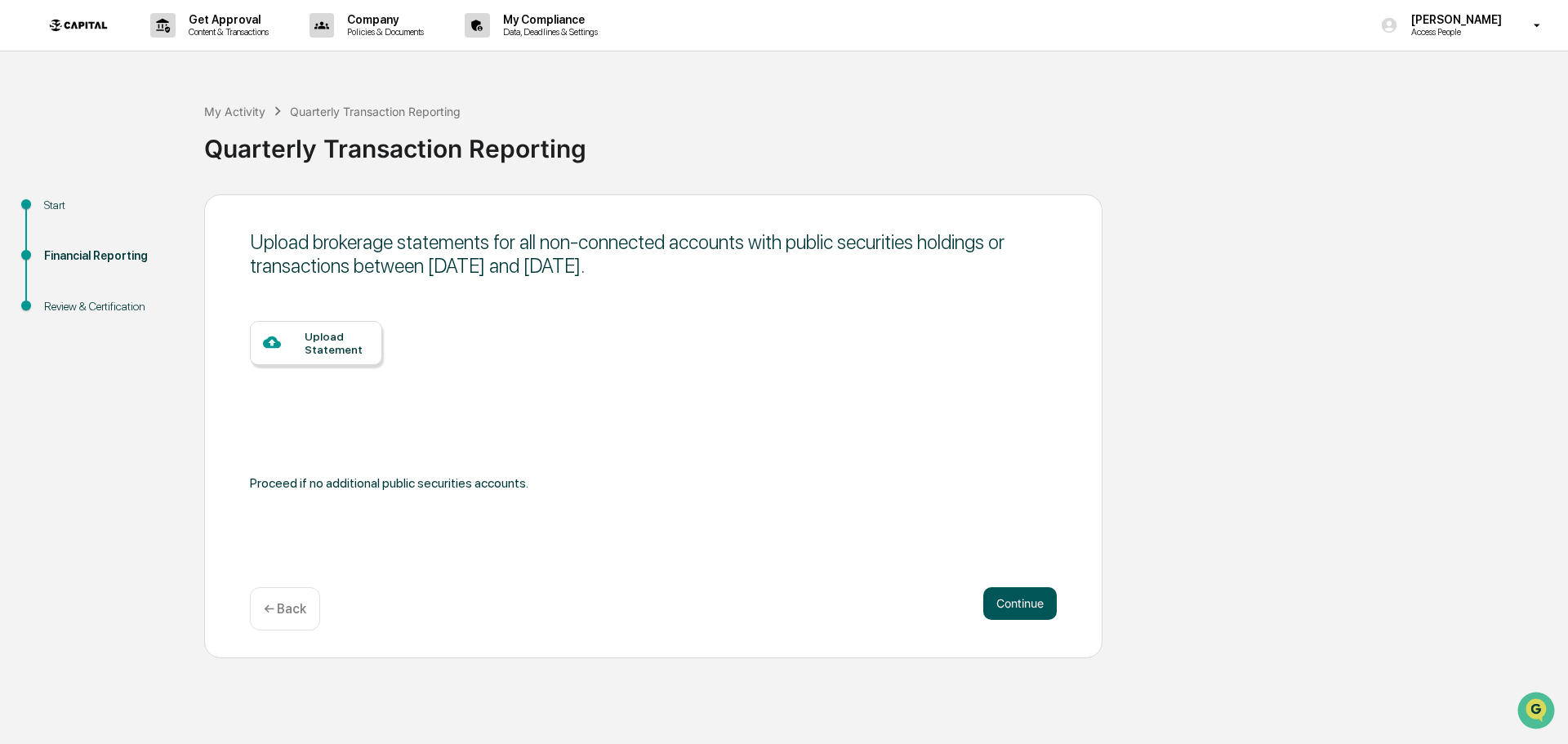
click at [1040, 607] on button "Continue" at bounding box center [1020, 603] width 73 height 32
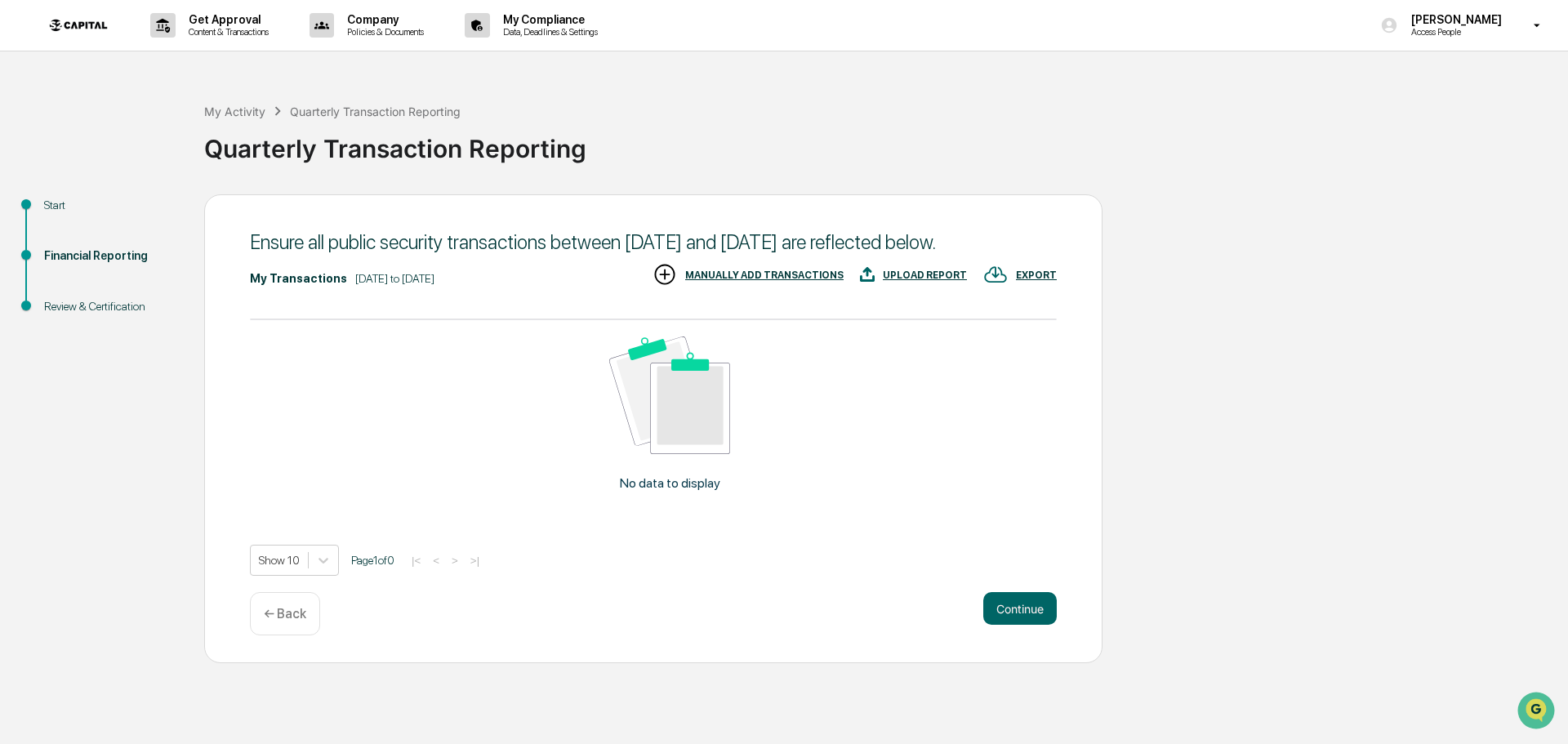
click at [1040, 607] on div "Ensure all public security transactions between [DATE] and [DATE] are reflected…" at bounding box center [653, 429] width 898 height 469
click at [1027, 625] on button "Continue" at bounding box center [1020, 608] width 73 height 32
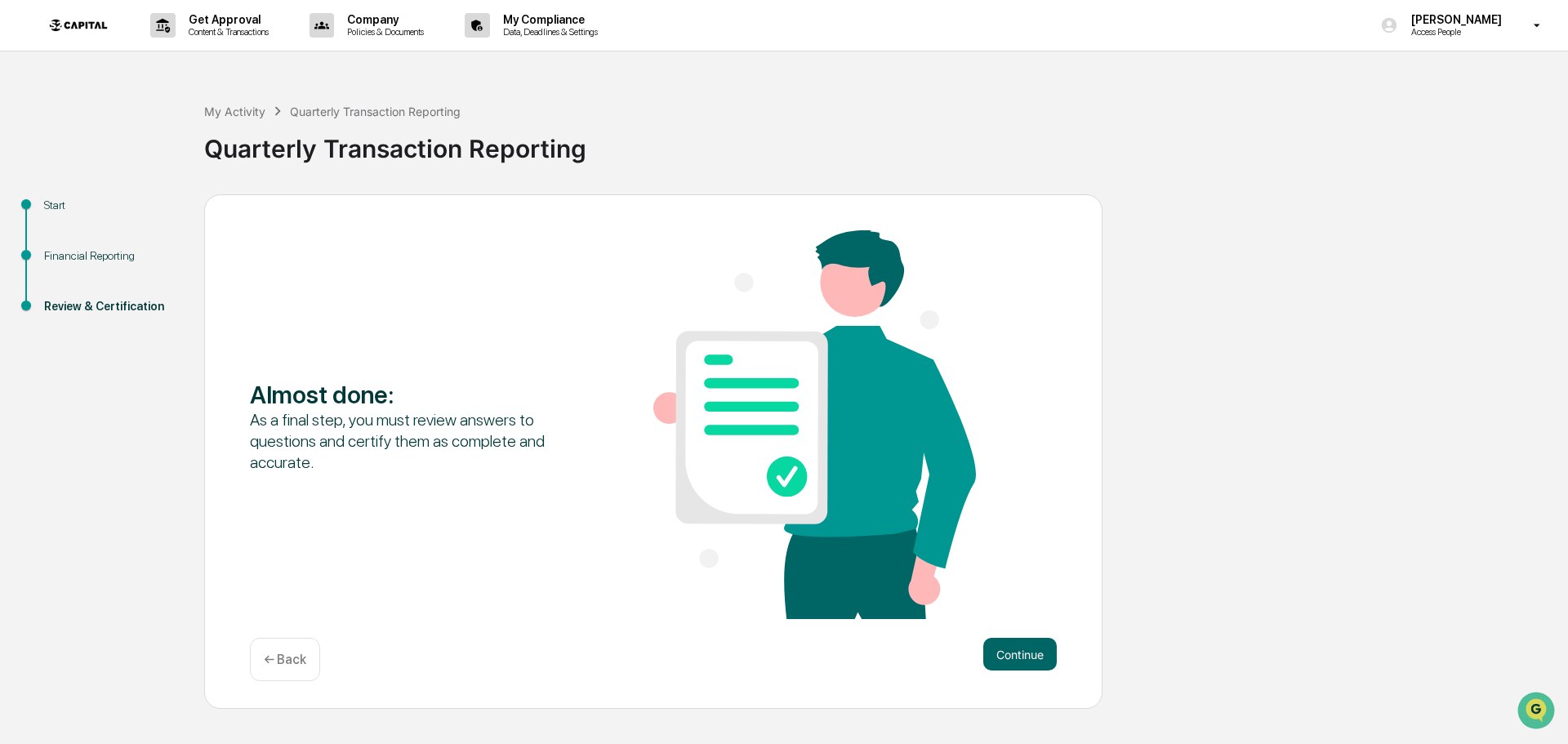
click at [1027, 631] on div "Almost done : As a final step, you must review answers to questions and certify…" at bounding box center [653, 452] width 898 height 515
click at [267, 665] on p "← Back" at bounding box center [285, 660] width 43 height 16
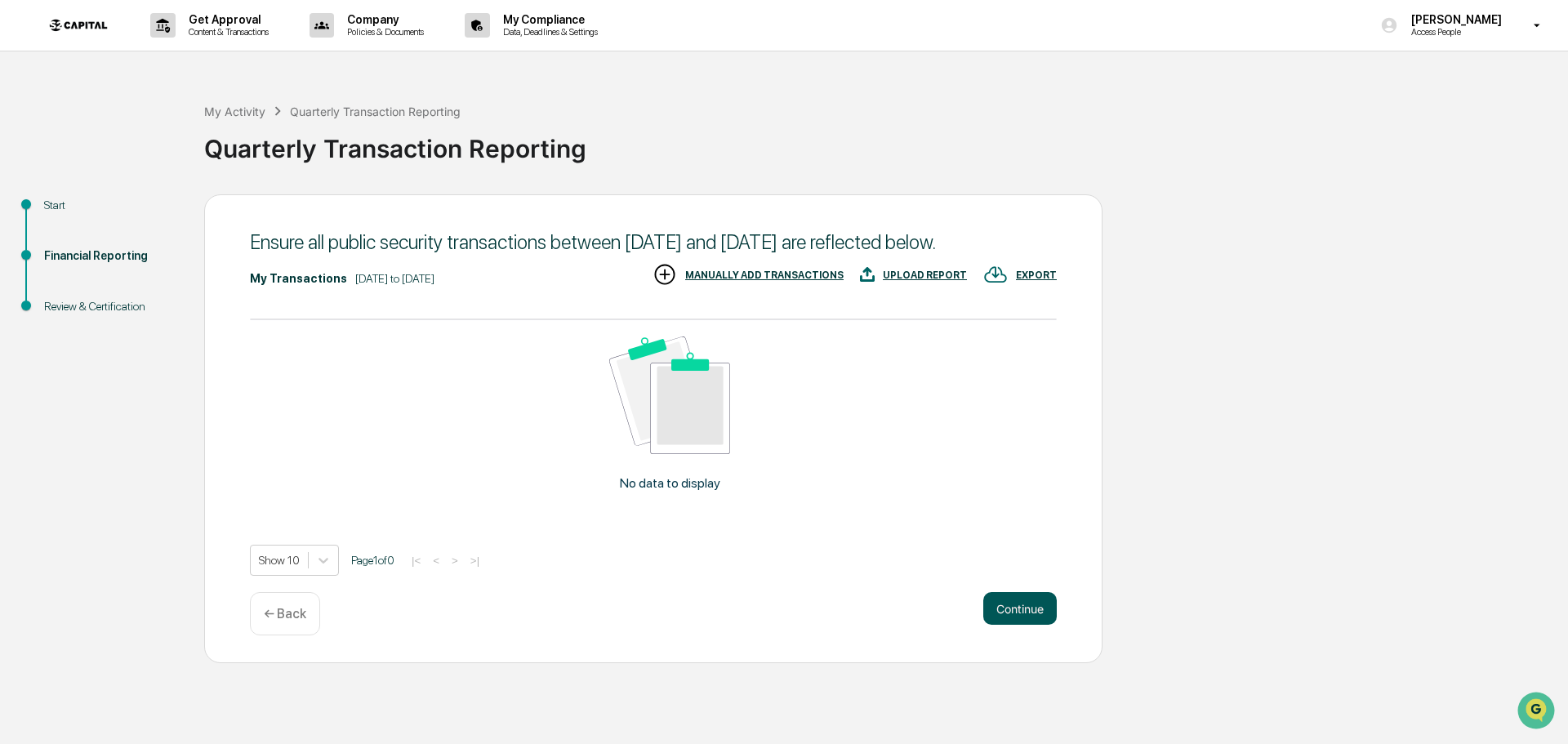
click at [1012, 625] on button "Continue" at bounding box center [1020, 608] width 73 height 32
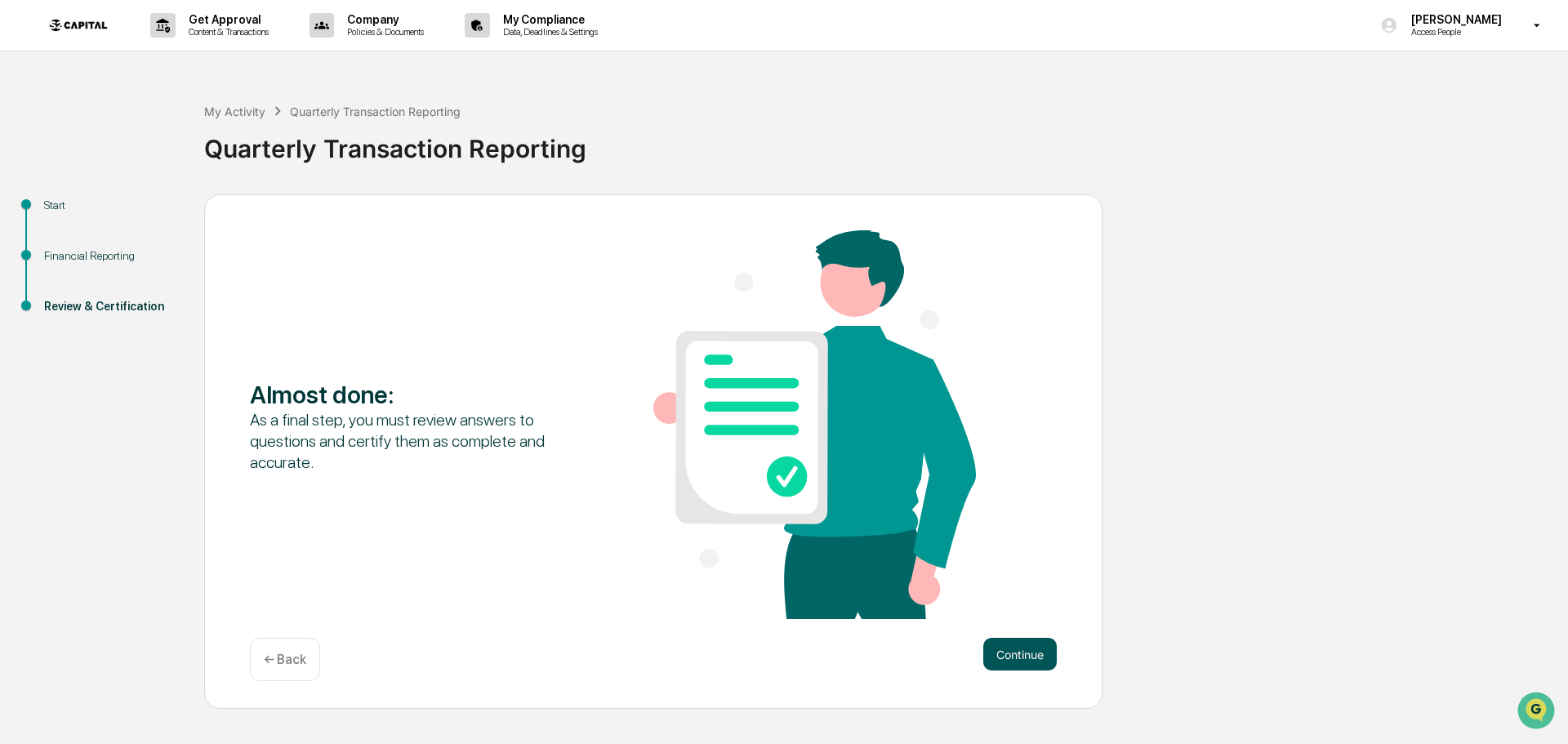
click at [1014, 652] on button "Continue" at bounding box center [1020, 654] width 73 height 32
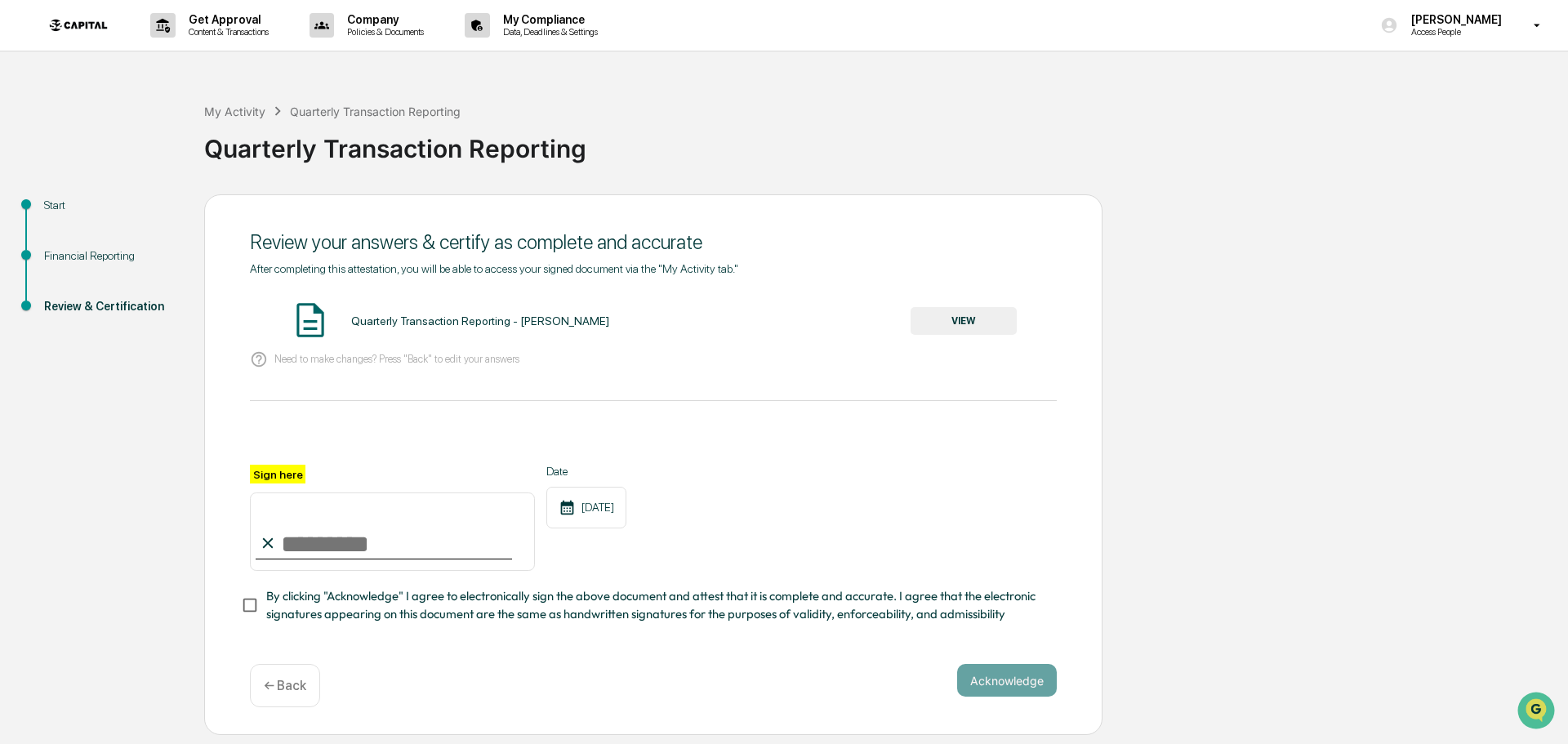
click at [315, 540] on input "Sign here" at bounding box center [392, 532] width 285 height 79
type input "**********"
click at [1021, 679] on button "Acknowledge" at bounding box center [1007, 680] width 100 height 32
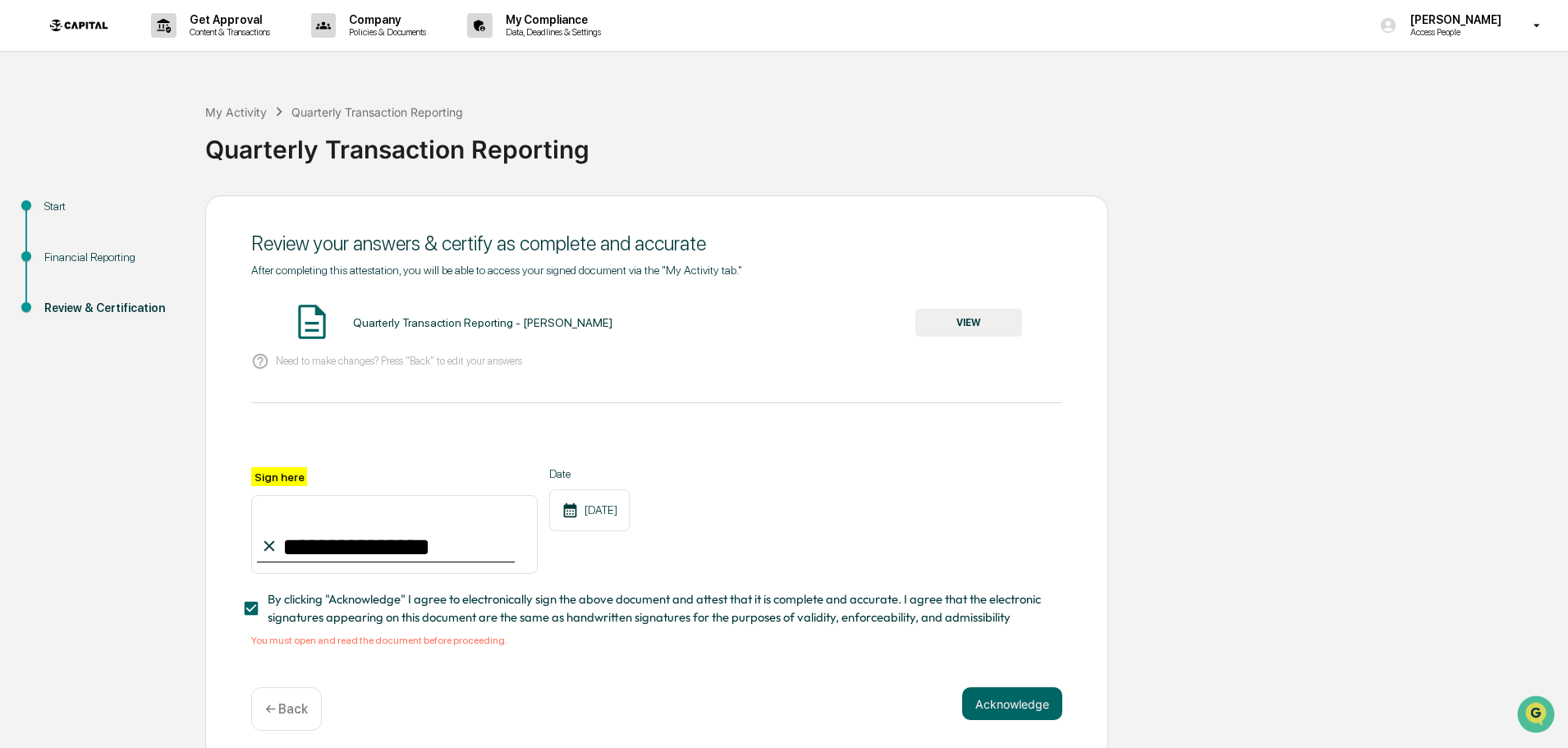
scroll to position [16, 0]
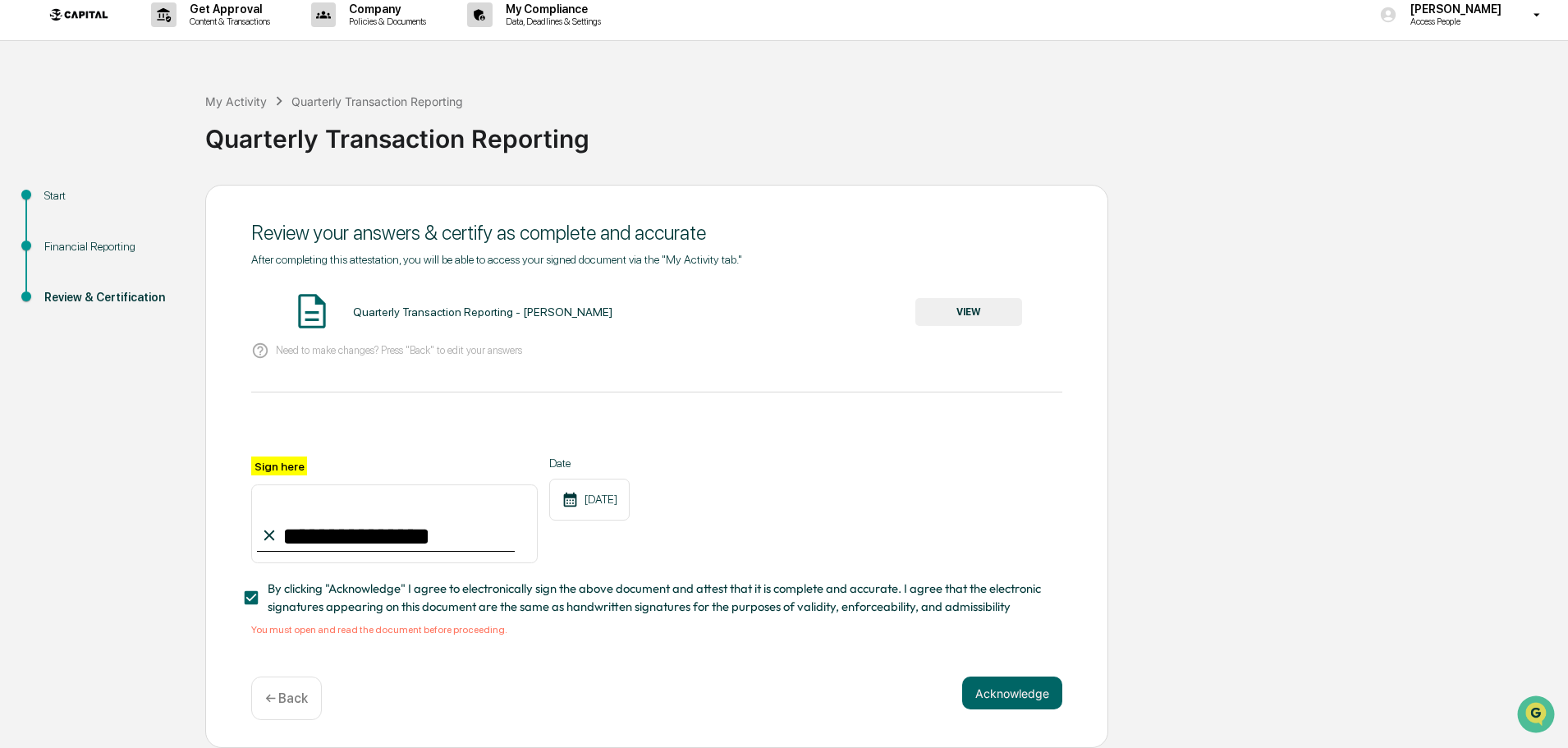
click at [979, 298] on button "VIEW" at bounding box center [969, 313] width 107 height 28
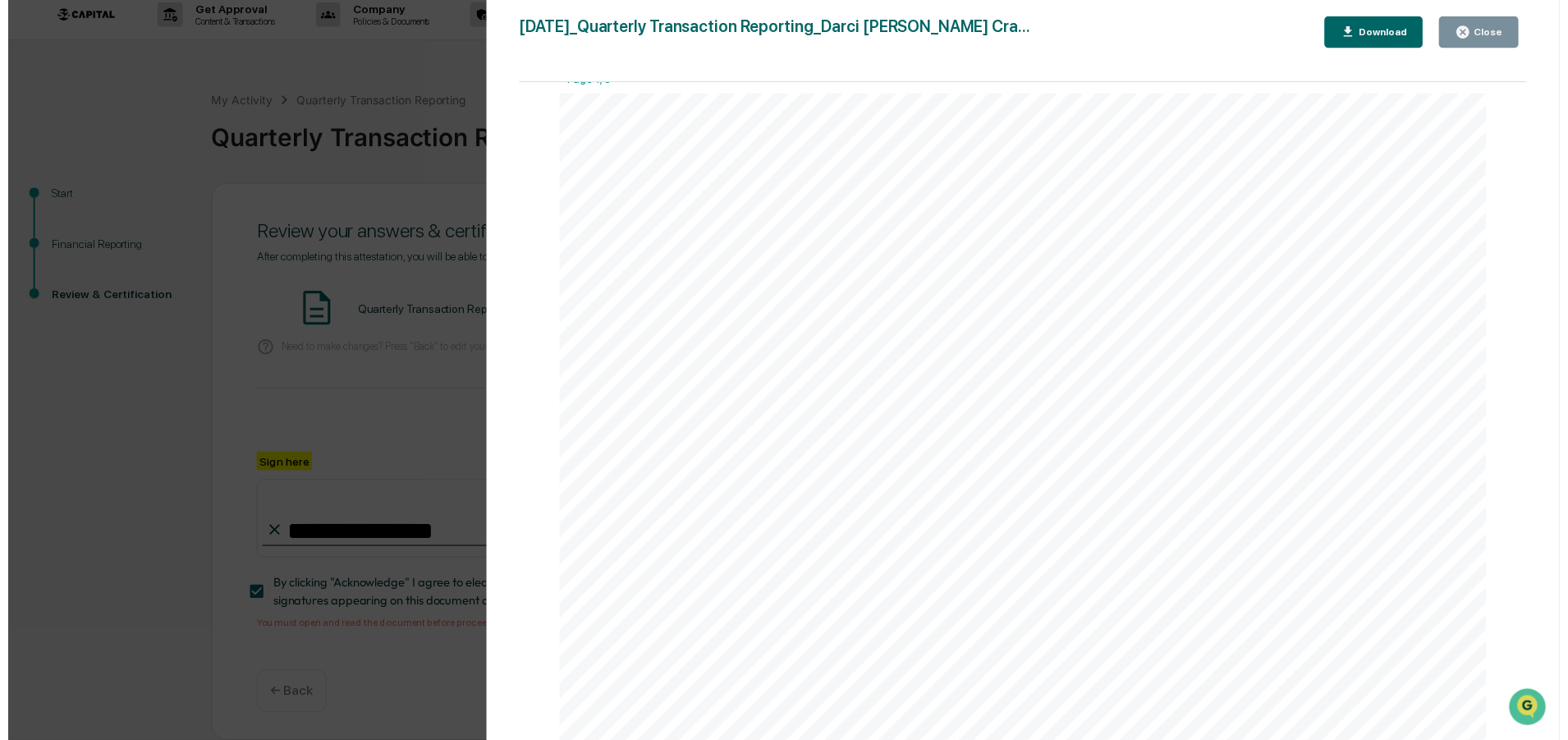
scroll to position [0, 0]
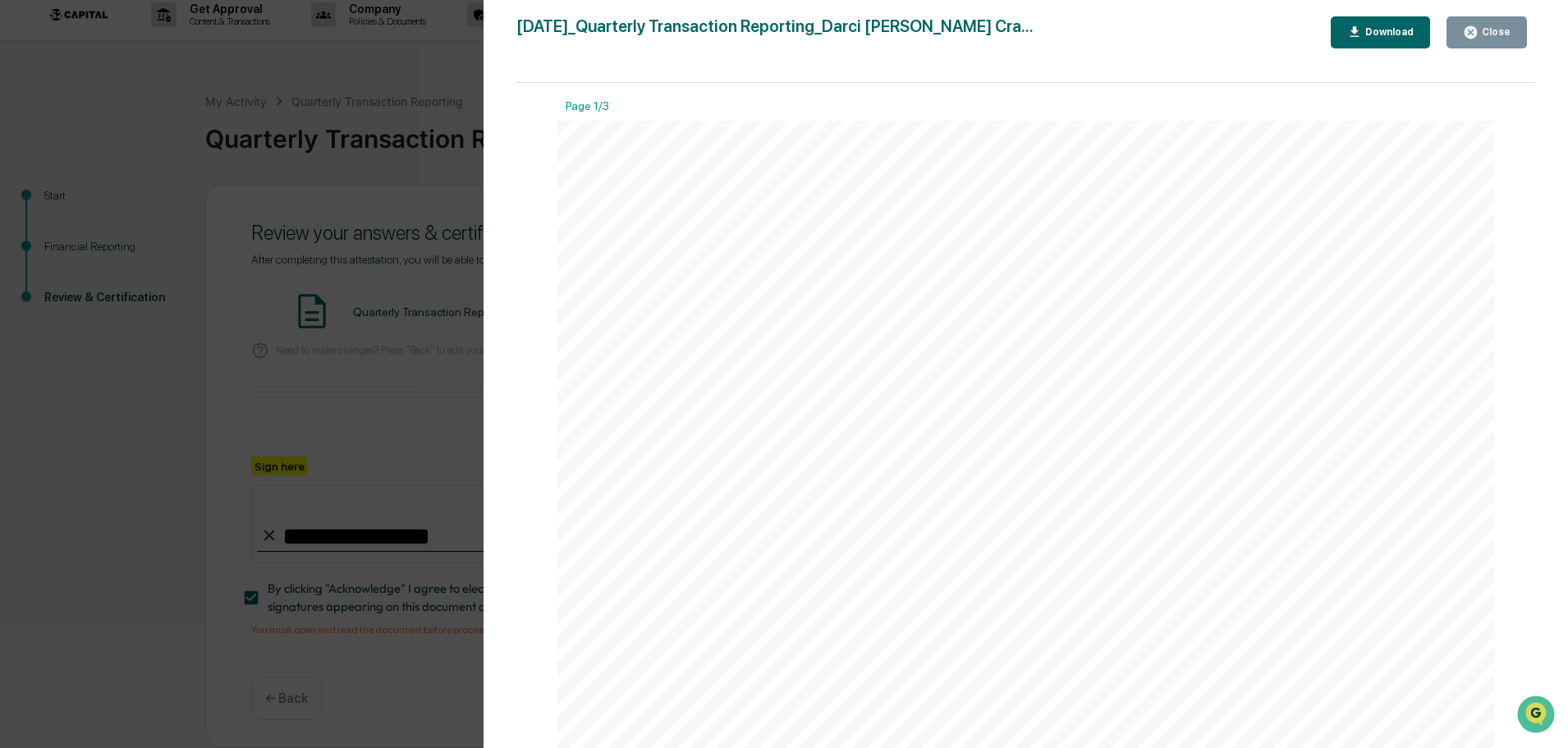
click at [430, 59] on div "Version History [DATE] 02:56 PM [PERSON_NAME] [DATE]_Quarterly Transaction Repo…" at bounding box center [784, 374] width 1568 height 748
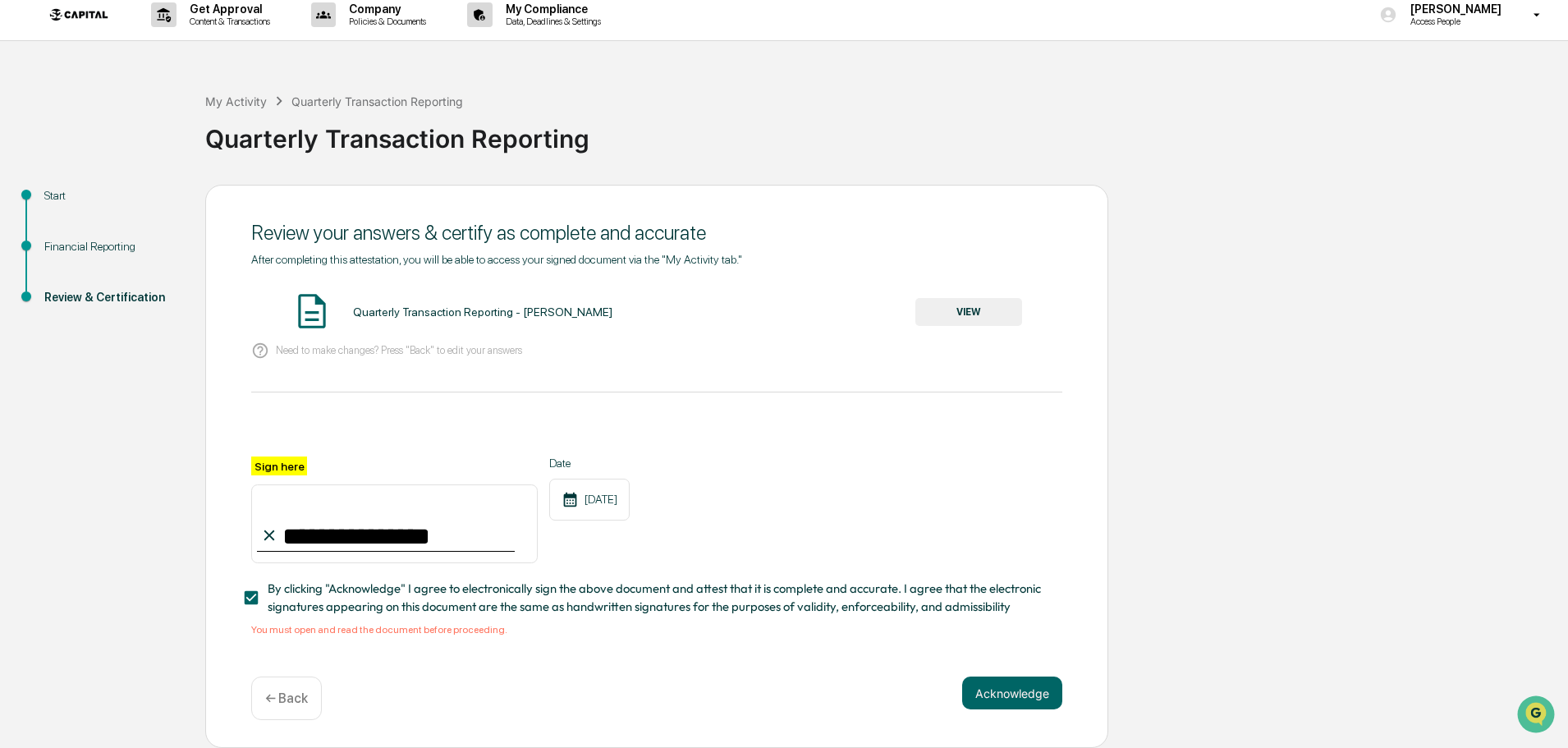
click at [1056, 716] on div "Acknowledge ← Back" at bounding box center [656, 699] width 811 height 44
click at [1048, 700] on button "Acknowledge" at bounding box center [1012, 693] width 100 height 32
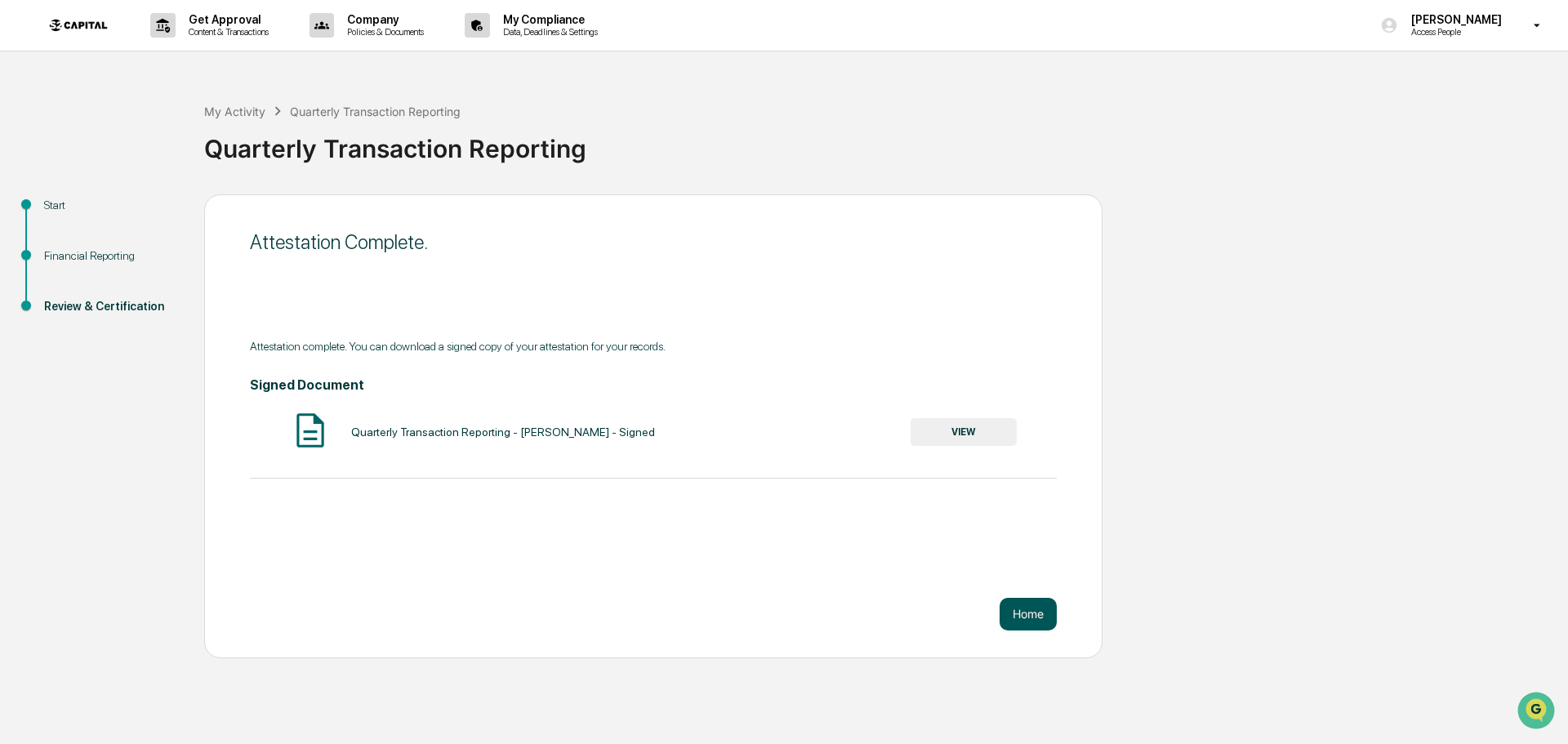
click at [1024, 627] on button "Home" at bounding box center [1028, 614] width 57 height 32
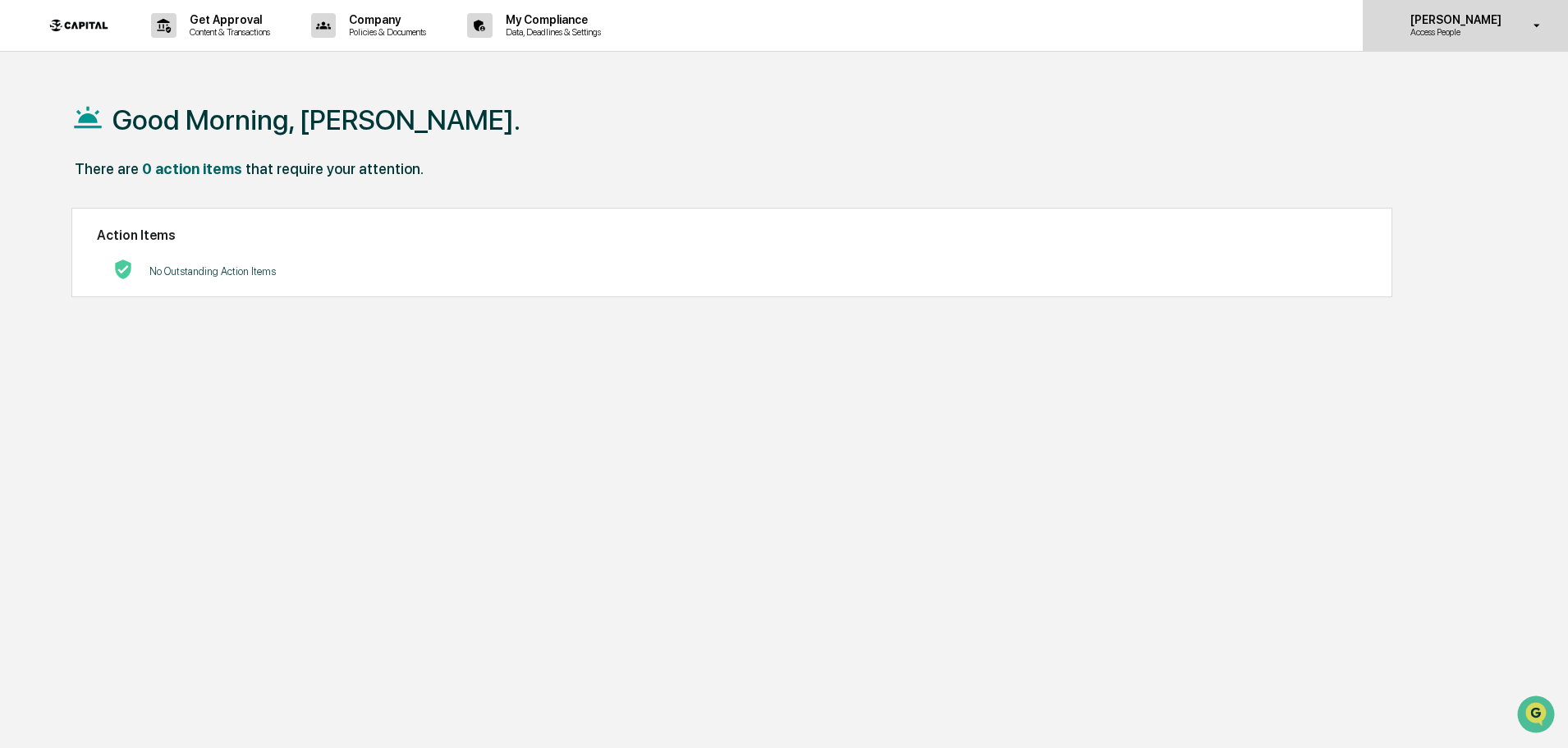
click at [1430, 32] on p "Access People" at bounding box center [1453, 32] width 112 height 11
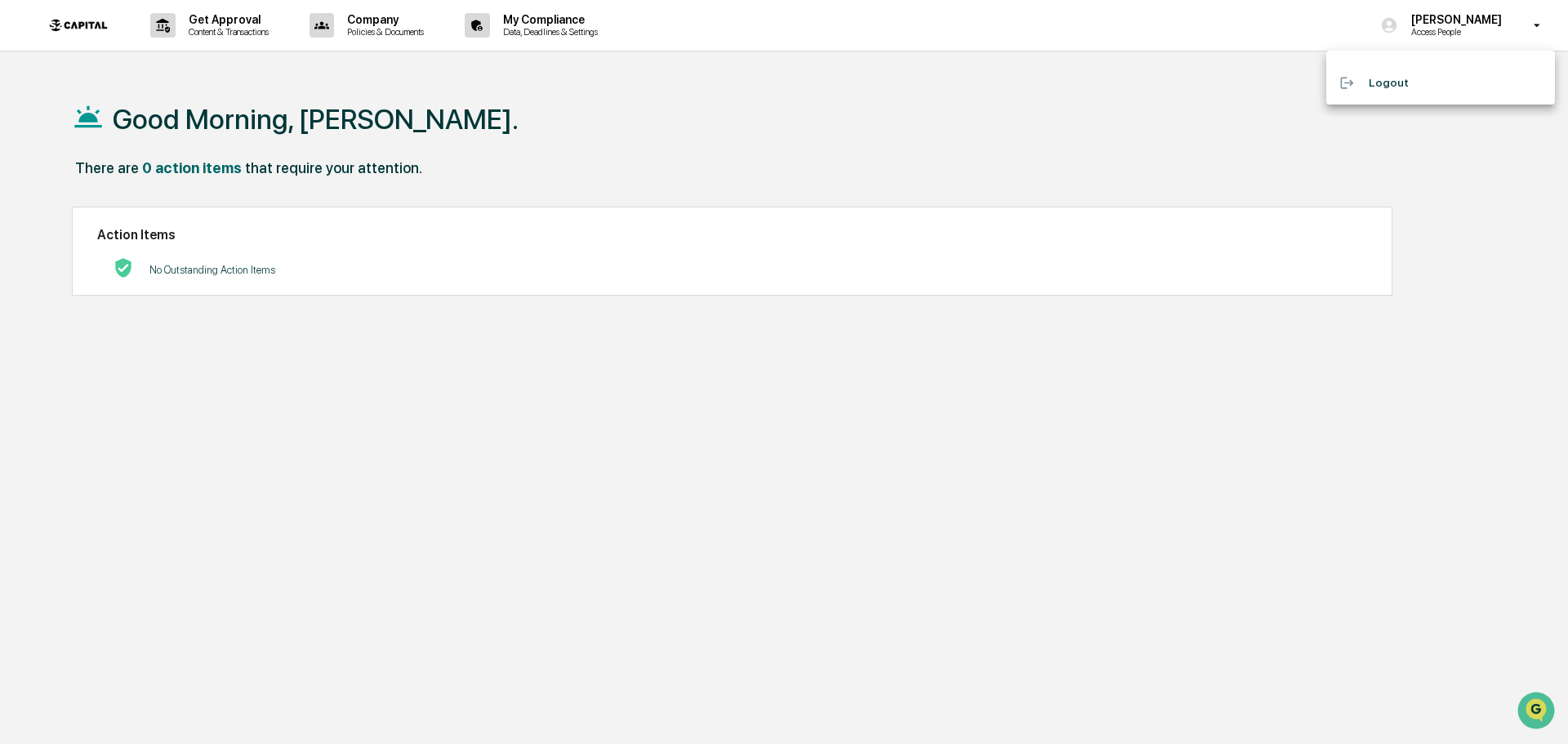
click at [1498, 262] on div at bounding box center [784, 372] width 1568 height 744
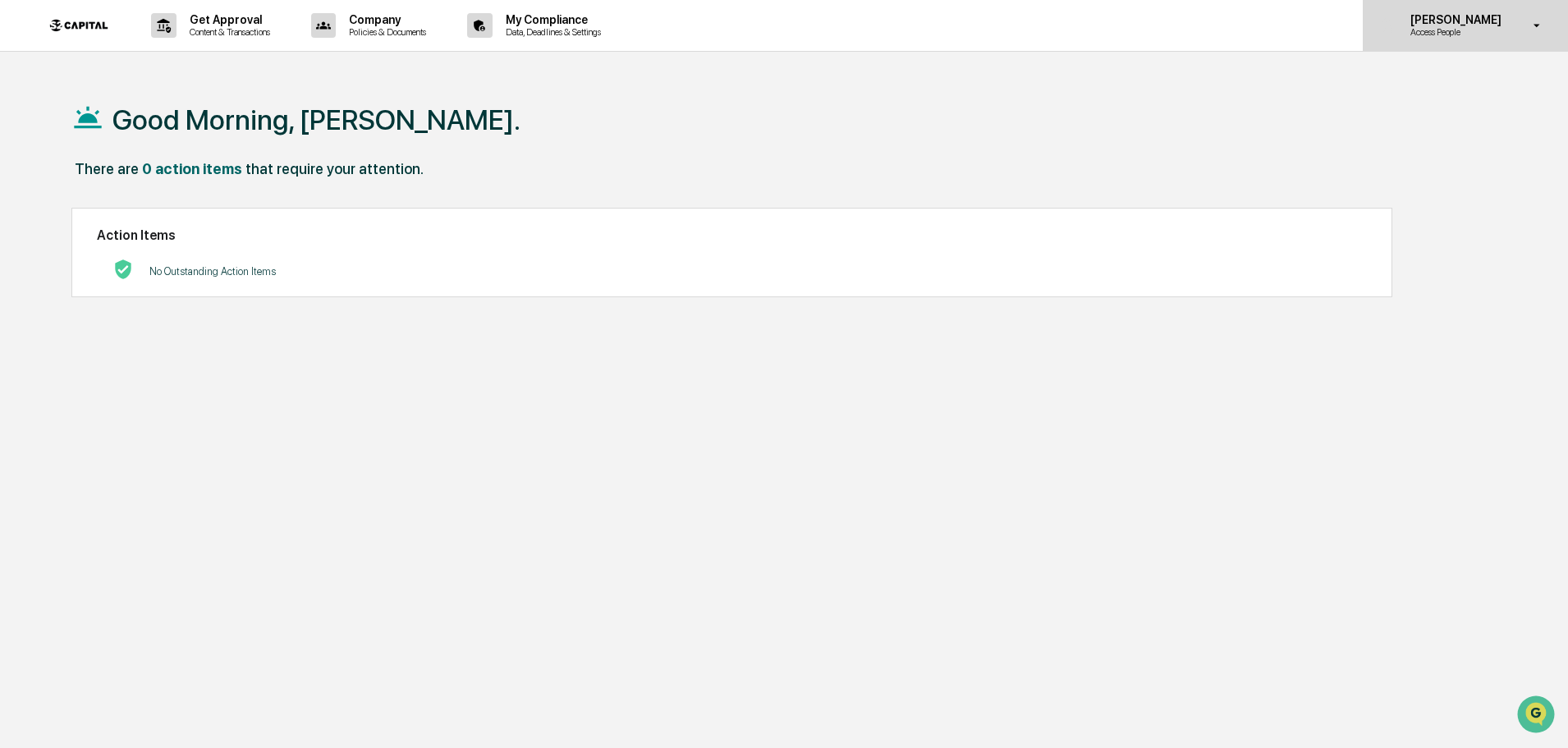
click at [1551, 24] on div "[PERSON_NAME] Access People" at bounding box center [1465, 25] width 205 height 51
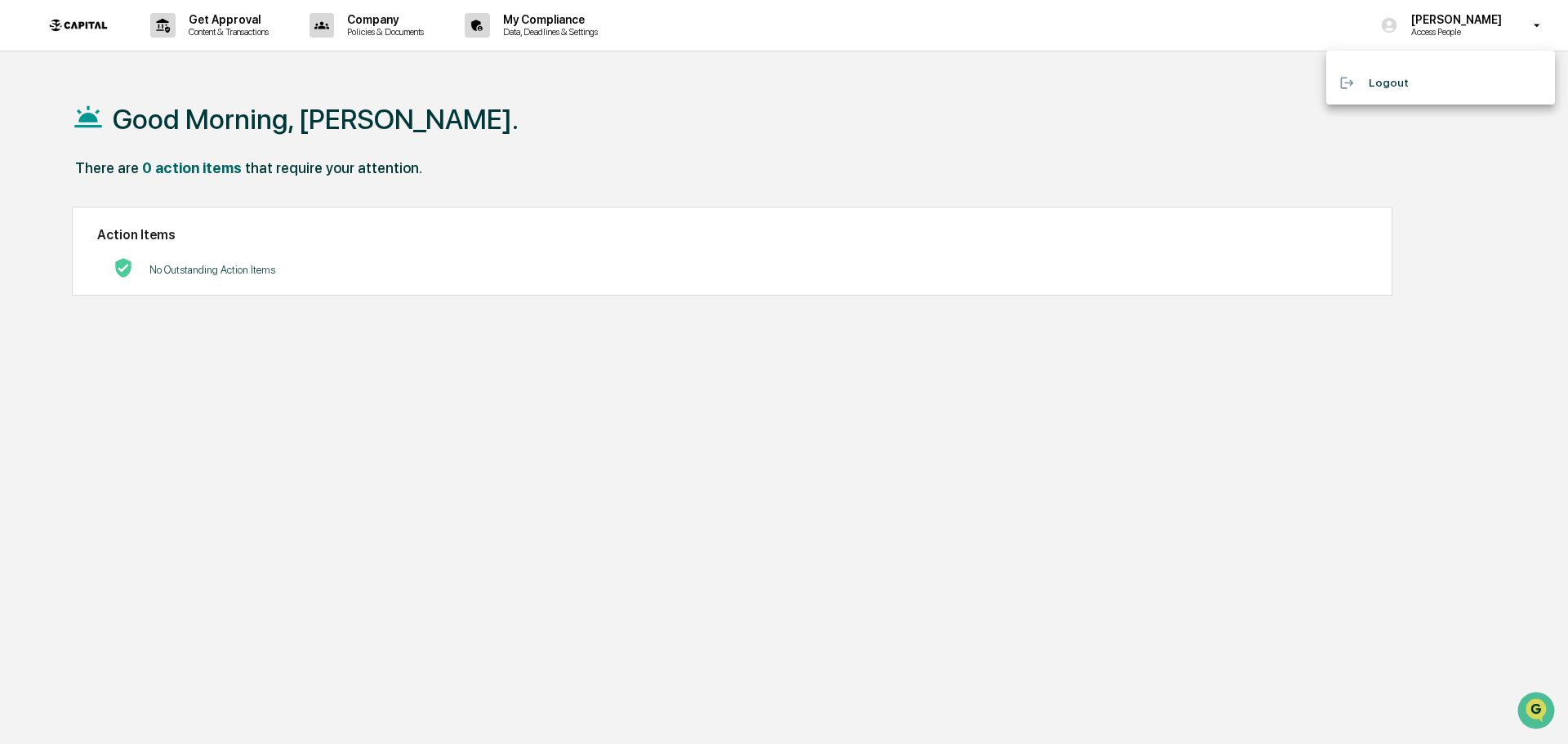
click at [1532, 24] on div at bounding box center [784, 372] width 1568 height 744
click at [72, 25] on img at bounding box center [79, 25] width 79 height 33
